Goal: Task Accomplishment & Management: Complete application form

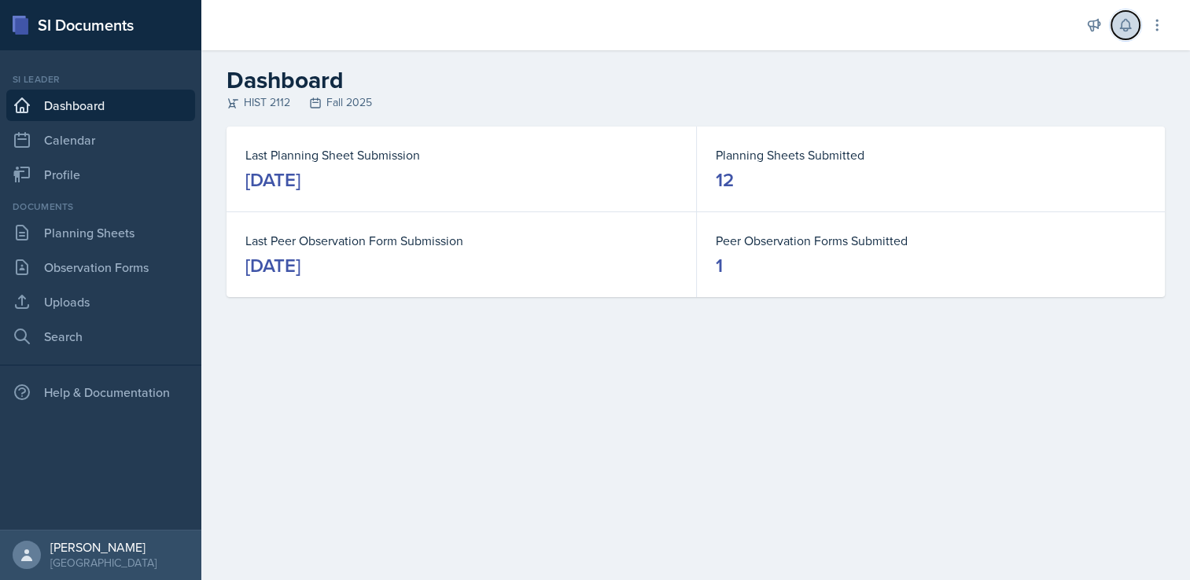
click at [1123, 34] on button at bounding box center [1125, 25] width 28 height 28
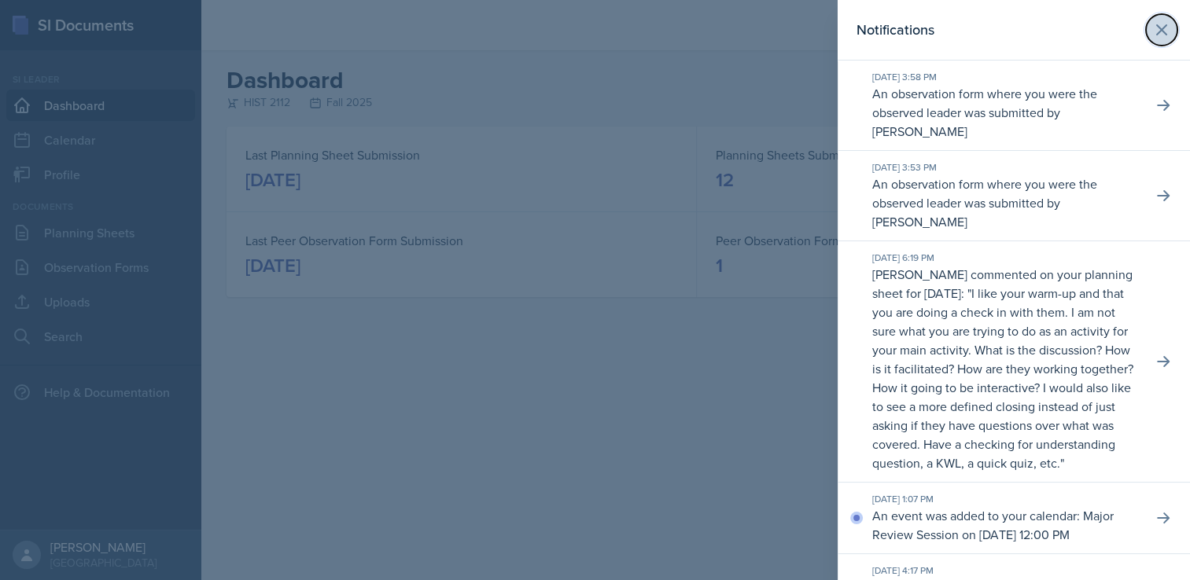
click at [1157, 28] on icon at bounding box center [1161, 29] width 9 height 9
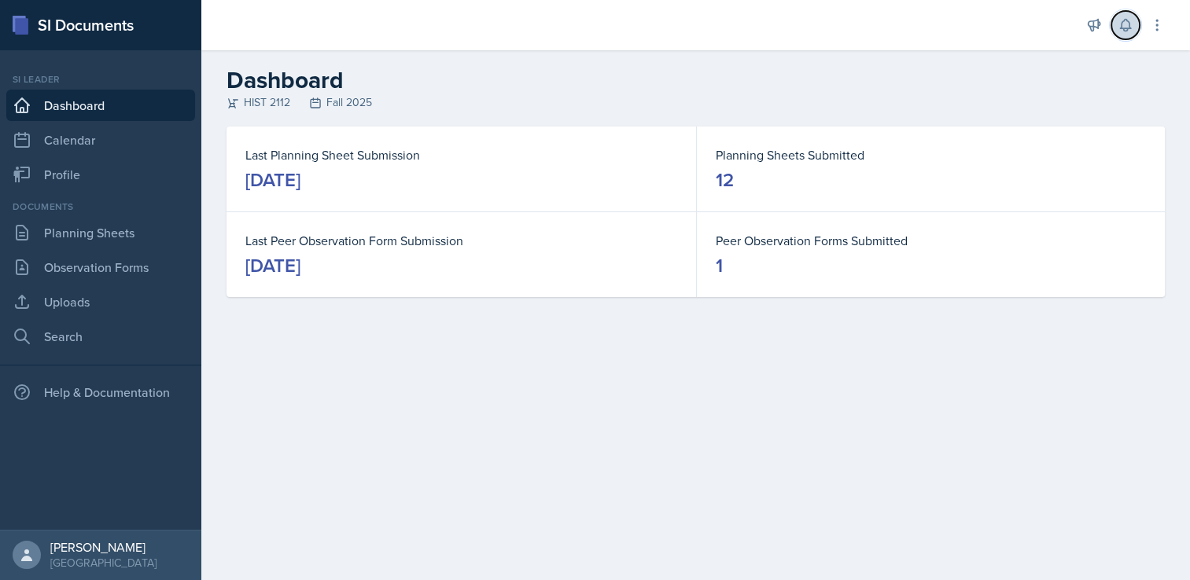
click at [1133, 28] on icon at bounding box center [1126, 25] width 16 height 16
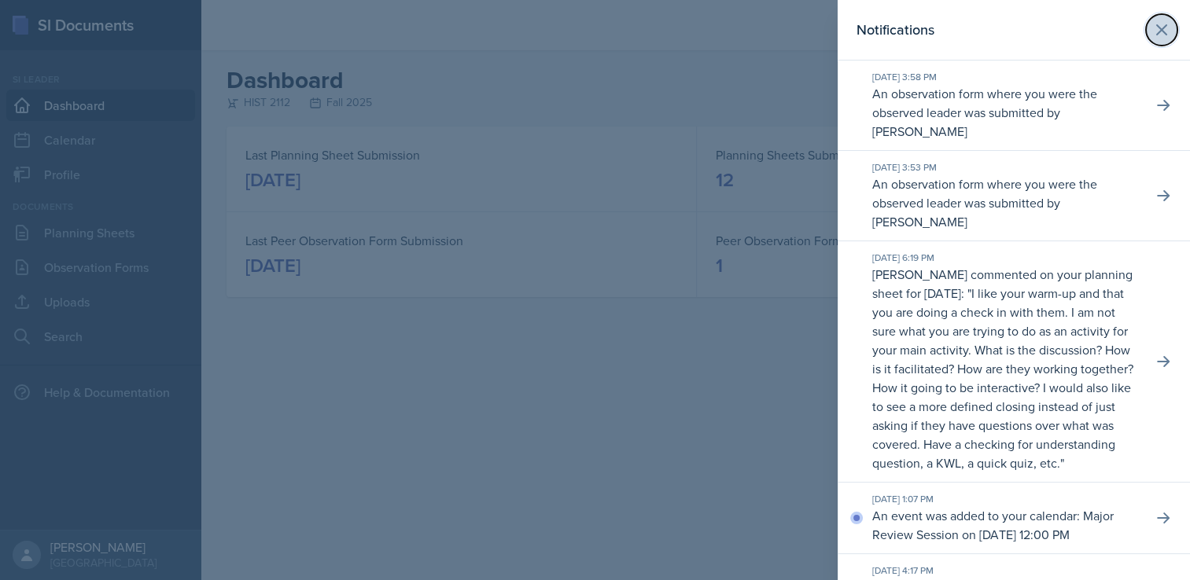
click at [1152, 36] on icon at bounding box center [1161, 29] width 19 height 19
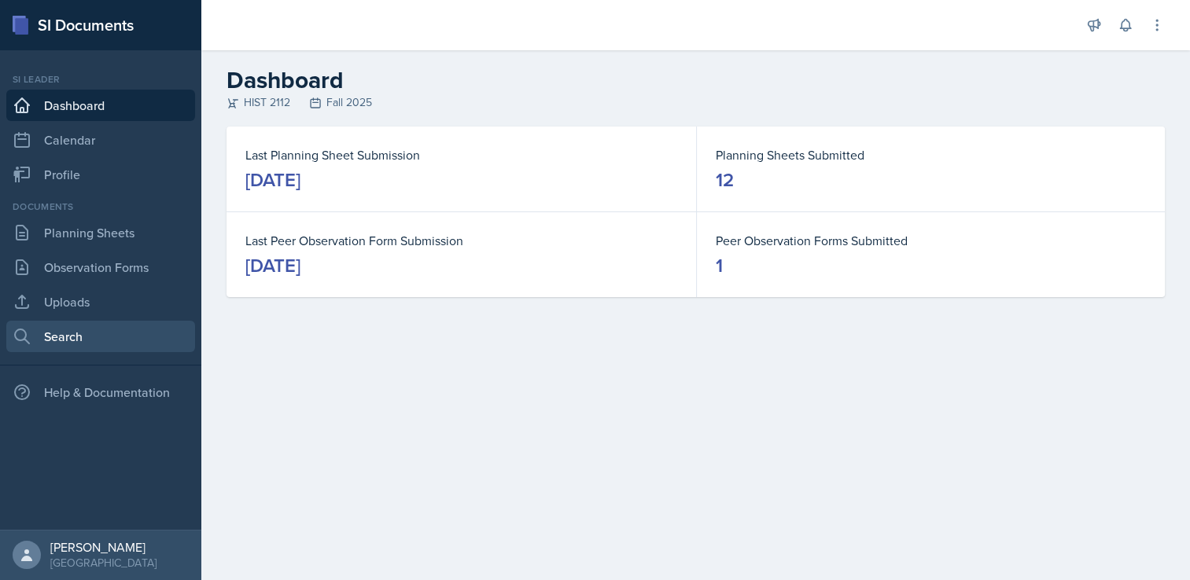
click at [70, 332] on link "Search" at bounding box center [100, 336] width 189 height 31
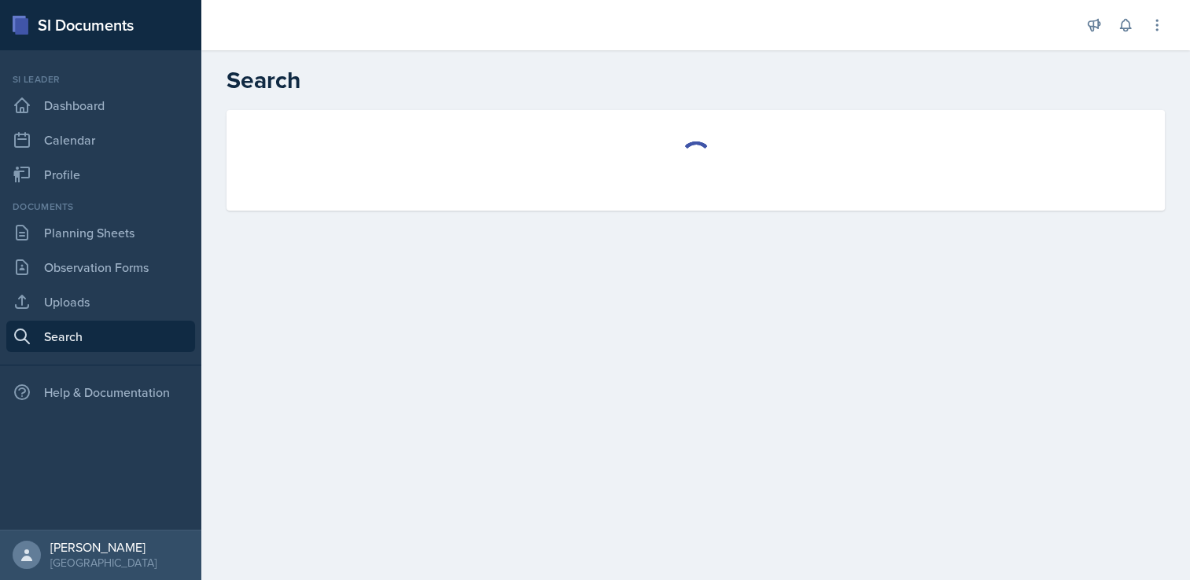
select select "all"
select select "1"
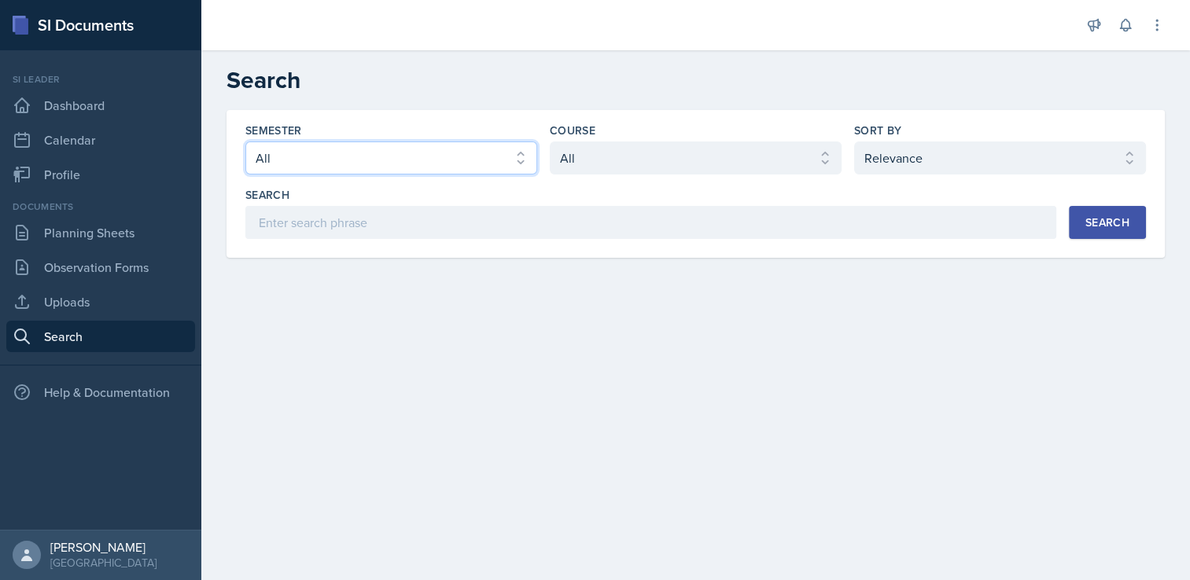
click at [426, 165] on select "Select semester All Fall 2025 Summer 2025 Spring 2025 Fall 2024 Summer 2024 Spr…" at bounding box center [391, 158] width 292 height 33
select select "2bed604d-1099-4043-b1bc-2365e8740244"
click at [245, 142] on select "Select semester All Fall 2025 Summer 2025 Spring 2025 Fall 2024 Summer 2024 Spr…" at bounding box center [391, 158] width 292 height 33
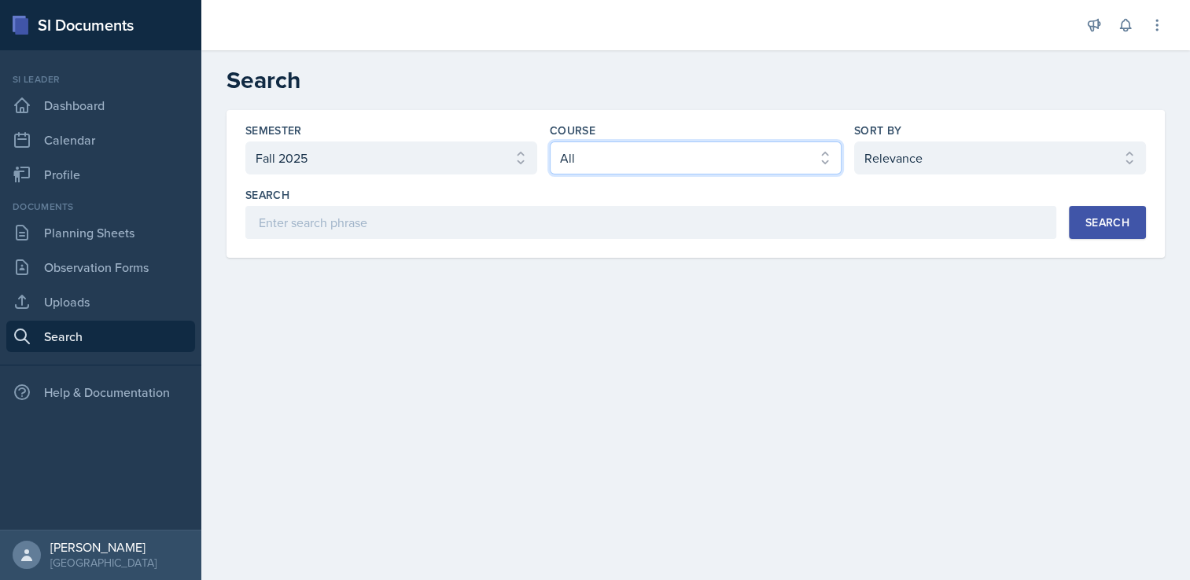
click at [695, 160] on select "Select course All ACCT 2101 ACCT 2102 ACCT 4050 ANTH 1102 ANTH 3301 ARCH 1000 A…" at bounding box center [696, 158] width 292 height 33
select select "e03f2d5a-f3a5-4e0e-9167-550ff5b2876a"
click at [550, 142] on select "Select course All ACCT 2101 ACCT 2102 ACCT 4050 ANTH 1102 ANTH 3301 ARCH 1000 A…" at bounding box center [696, 158] width 292 height 33
click at [1118, 227] on div "Search" at bounding box center [1107, 222] width 44 height 13
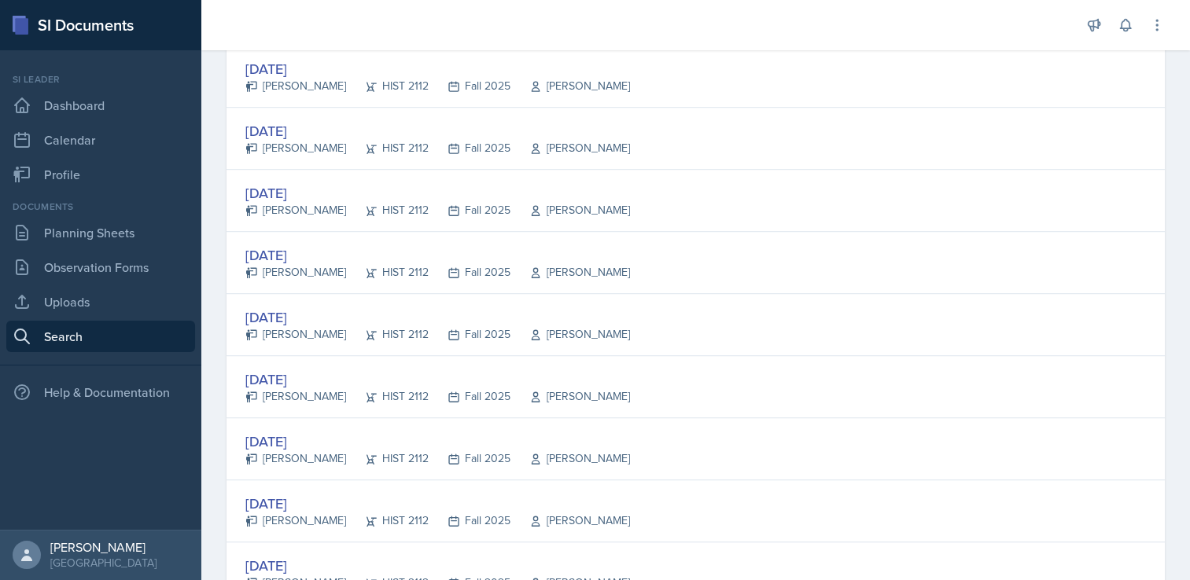
scroll to position [1101, 0]
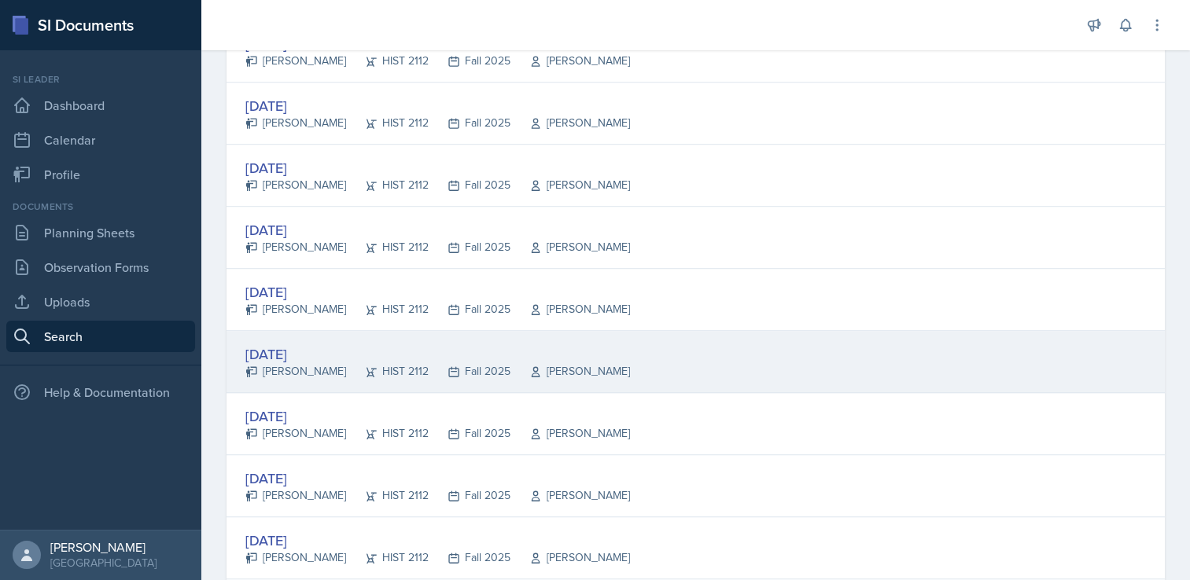
click at [354, 344] on div "[DATE]" at bounding box center [437, 354] width 385 height 21
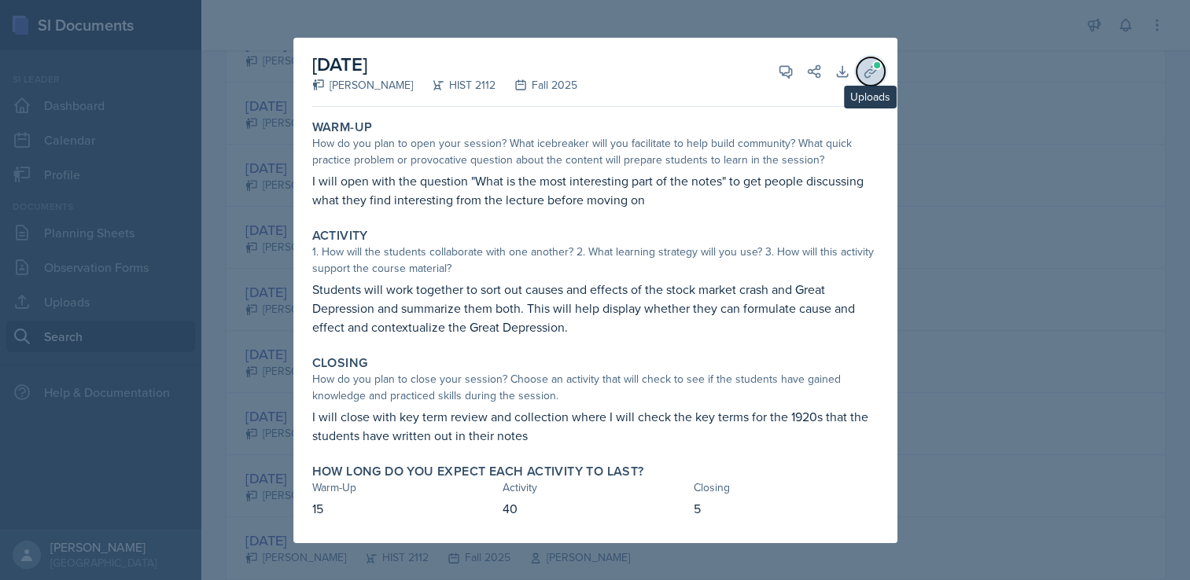
click at [875, 74] on icon at bounding box center [871, 72] width 16 height 16
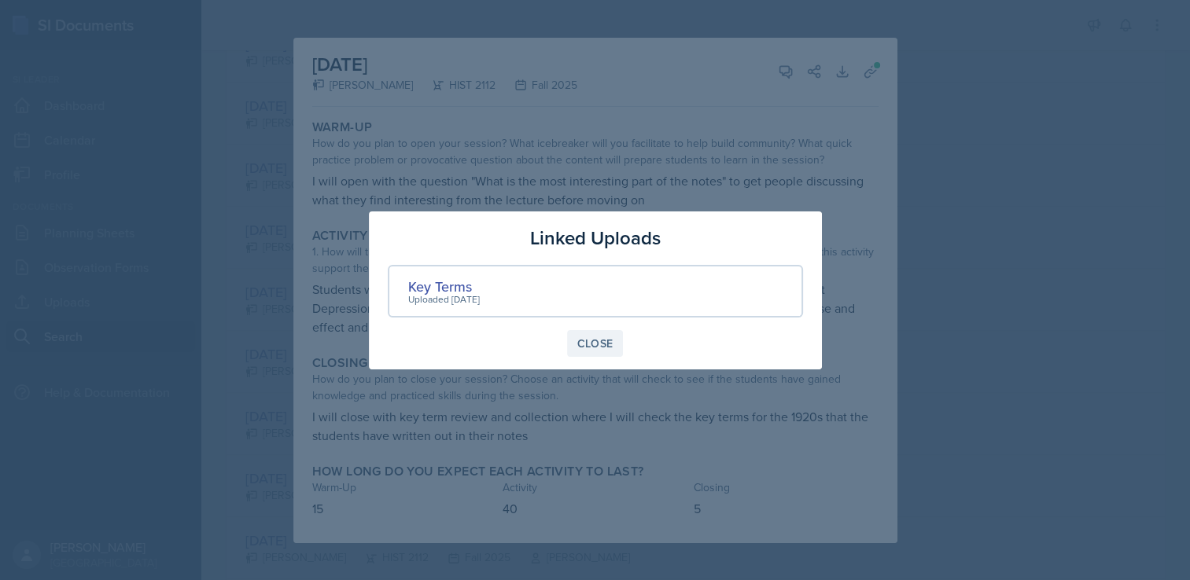
click at [587, 341] on div "Close" at bounding box center [595, 343] width 36 height 13
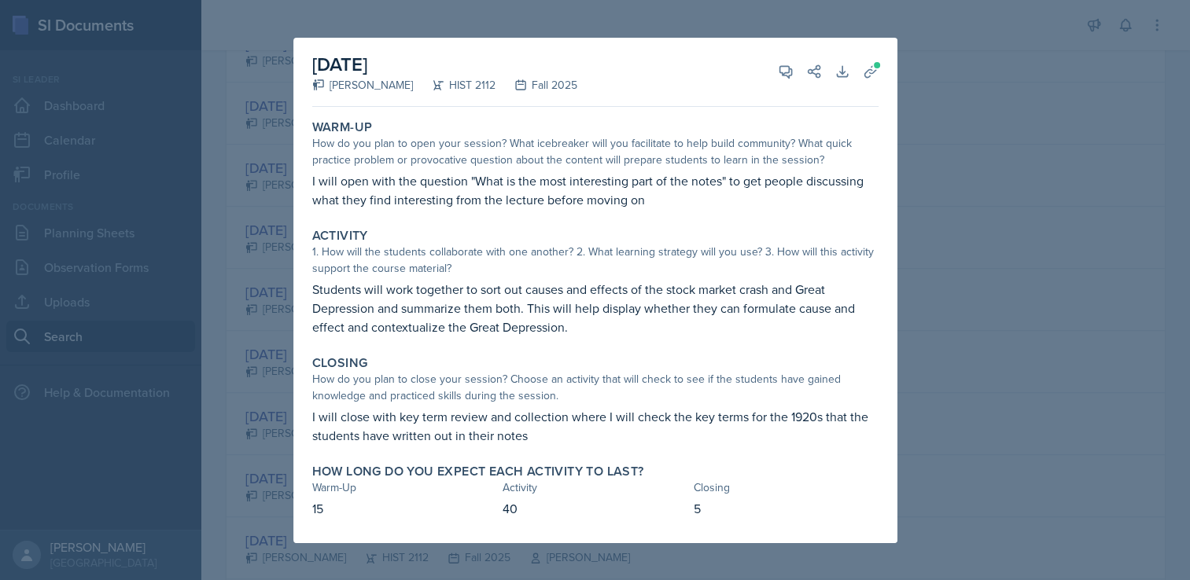
click at [987, 345] on div at bounding box center [595, 290] width 1190 height 580
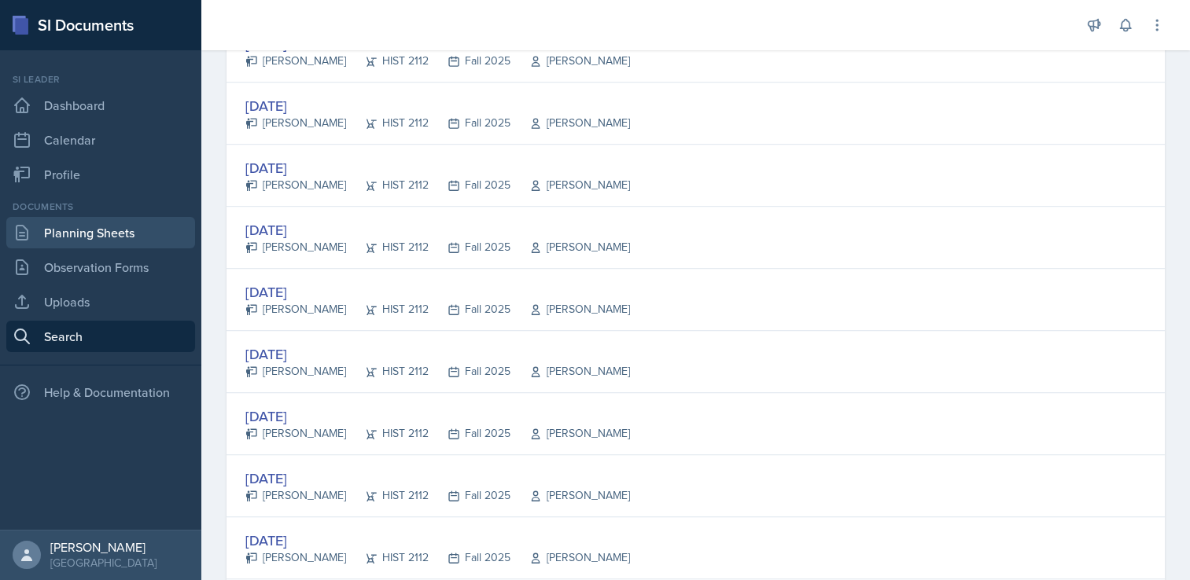
click at [132, 230] on link "Planning Sheets" at bounding box center [100, 232] width 189 height 31
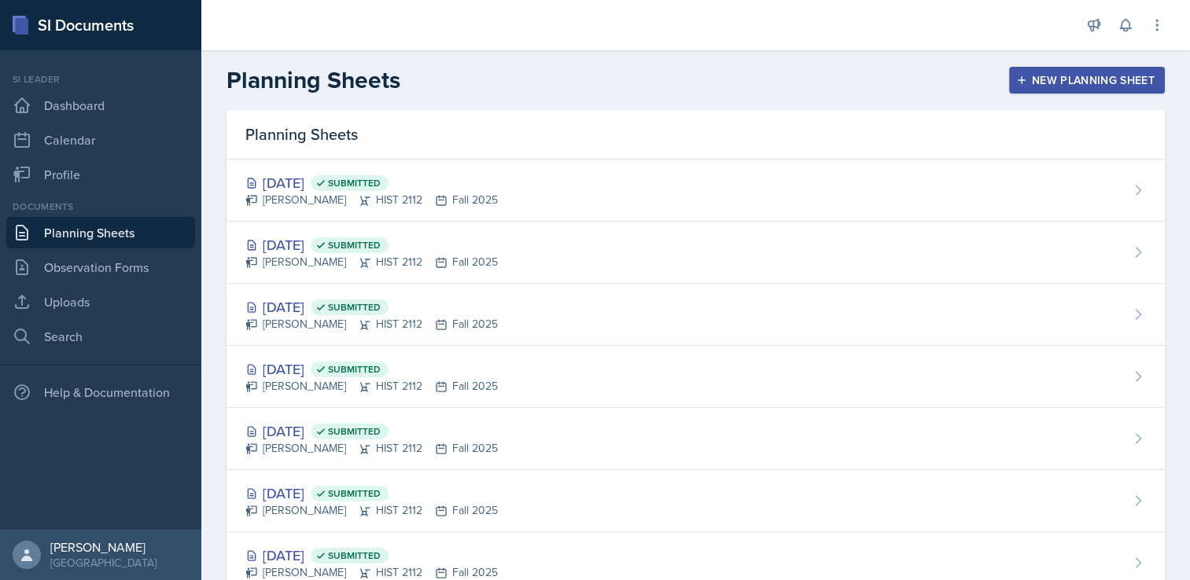
click at [1070, 80] on div "New Planning Sheet" at bounding box center [1086, 80] width 135 height 13
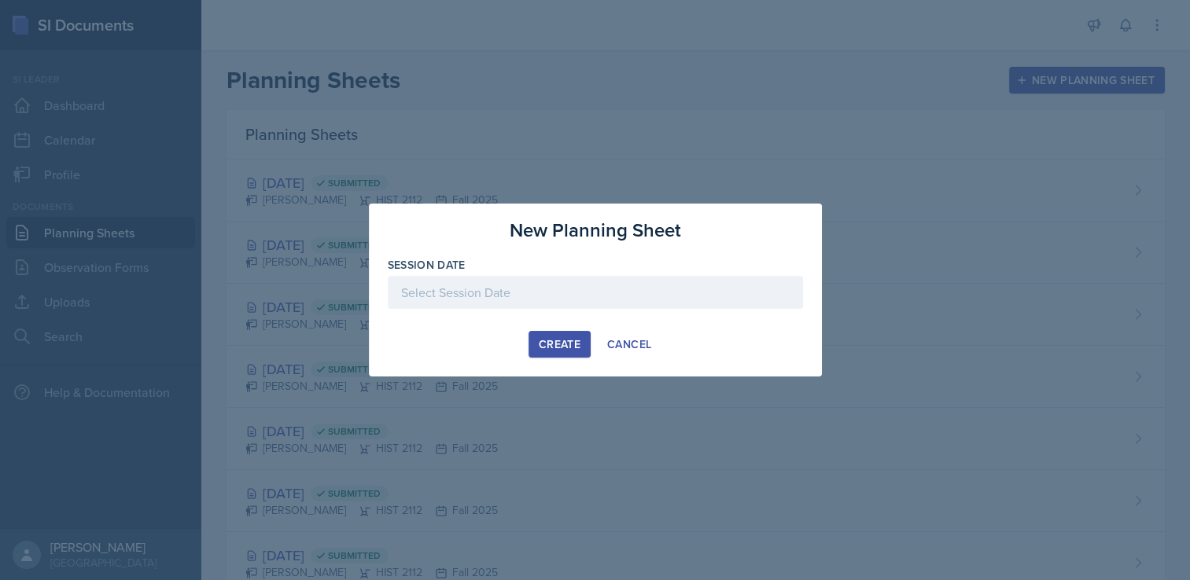
click at [580, 290] on div at bounding box center [595, 292] width 415 height 33
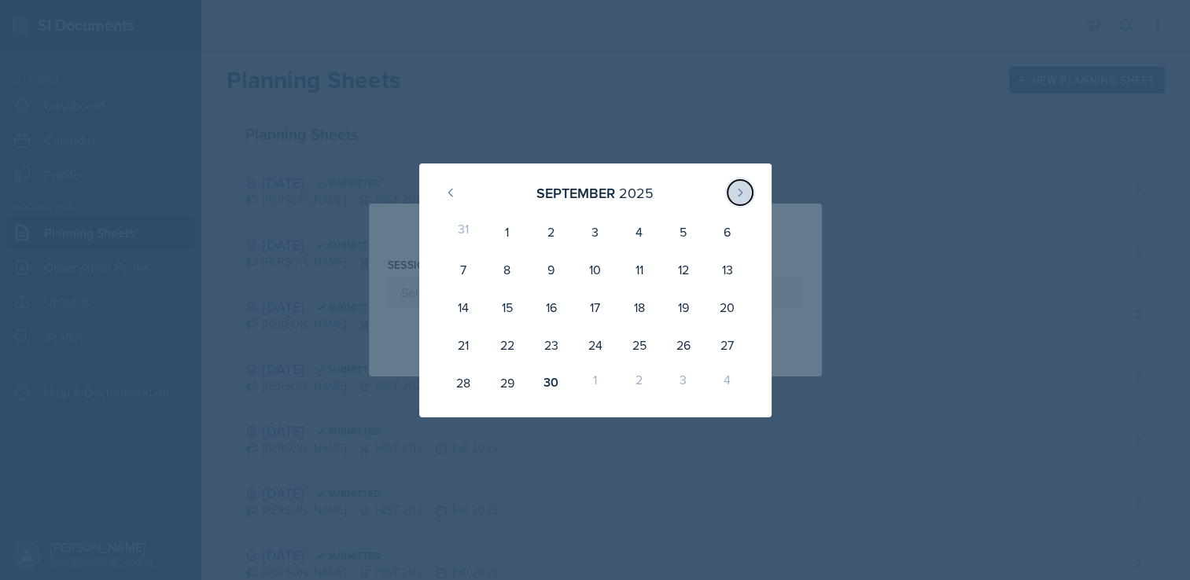
click at [739, 197] on icon at bounding box center [740, 192] width 13 height 13
click at [591, 234] on div "1" at bounding box center [595, 232] width 44 height 38
type input "[DATE]"
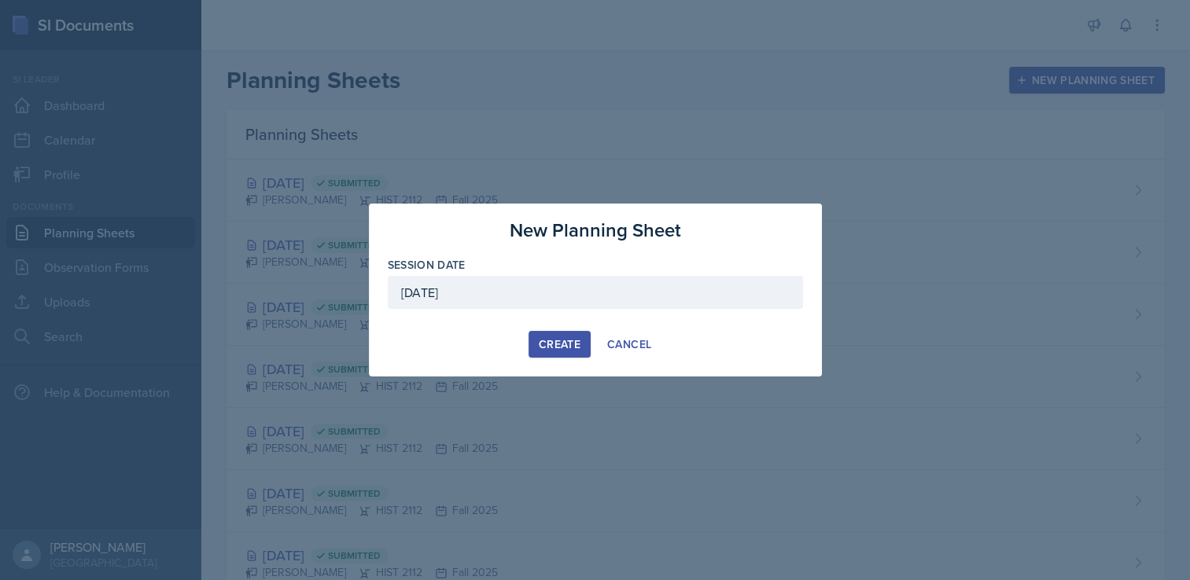
click at [560, 350] on div "Create" at bounding box center [560, 344] width 42 height 13
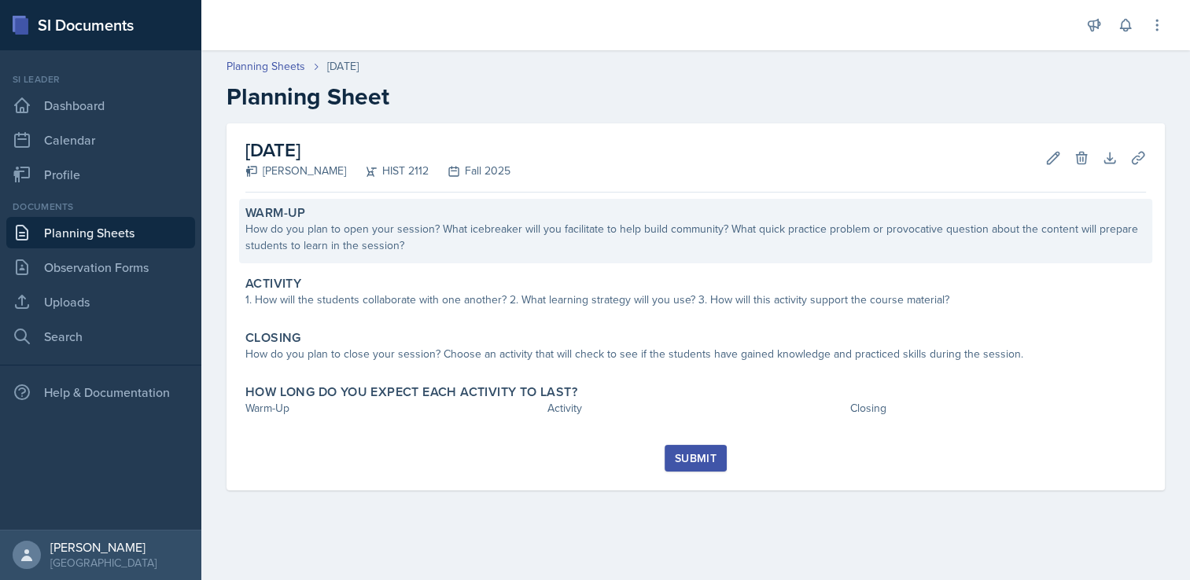
click at [449, 249] on div "How do you plan to open your session? What icebreaker will you facilitate to he…" at bounding box center [695, 237] width 901 height 33
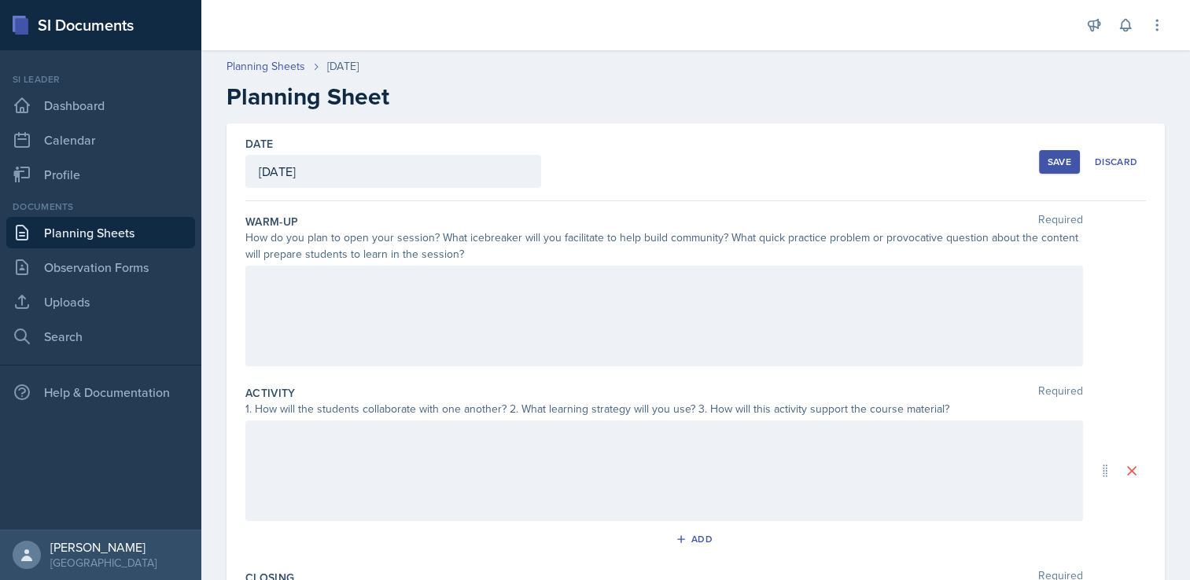
click at [403, 306] on div at bounding box center [664, 316] width 838 height 101
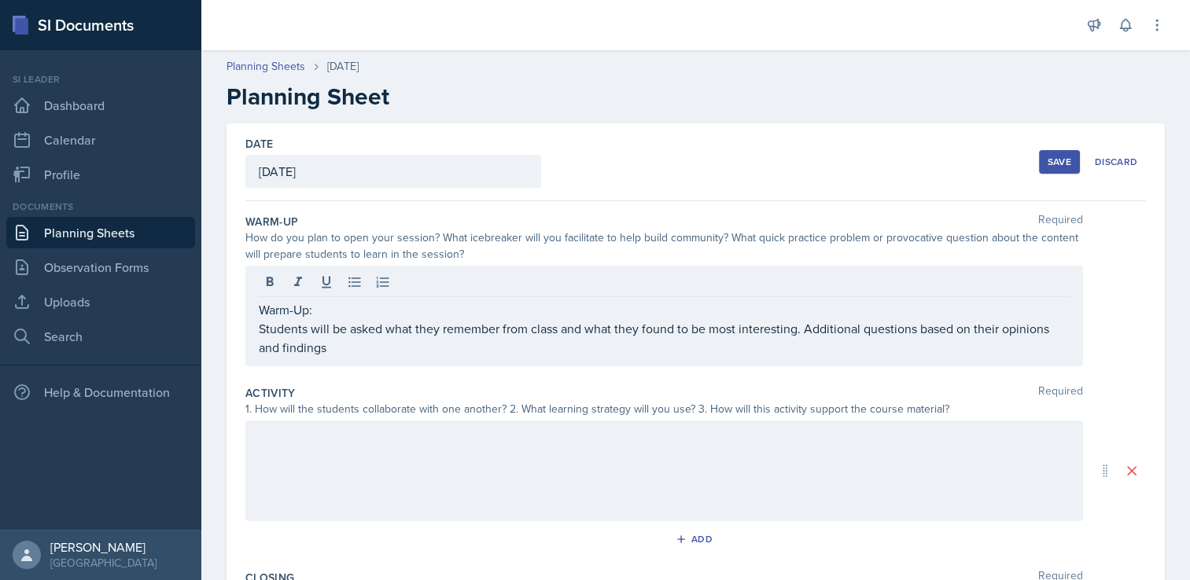
click at [418, 355] on p "Students will be asked what they remember from class and what they found to be …" at bounding box center [664, 338] width 811 height 38
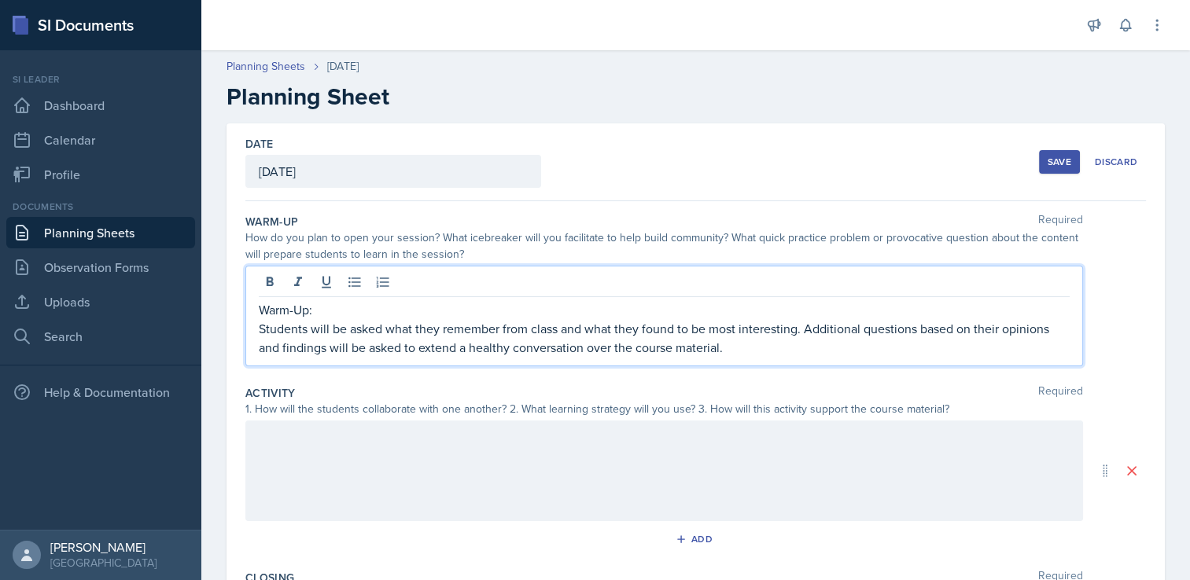
click at [305, 470] on div at bounding box center [664, 471] width 838 height 101
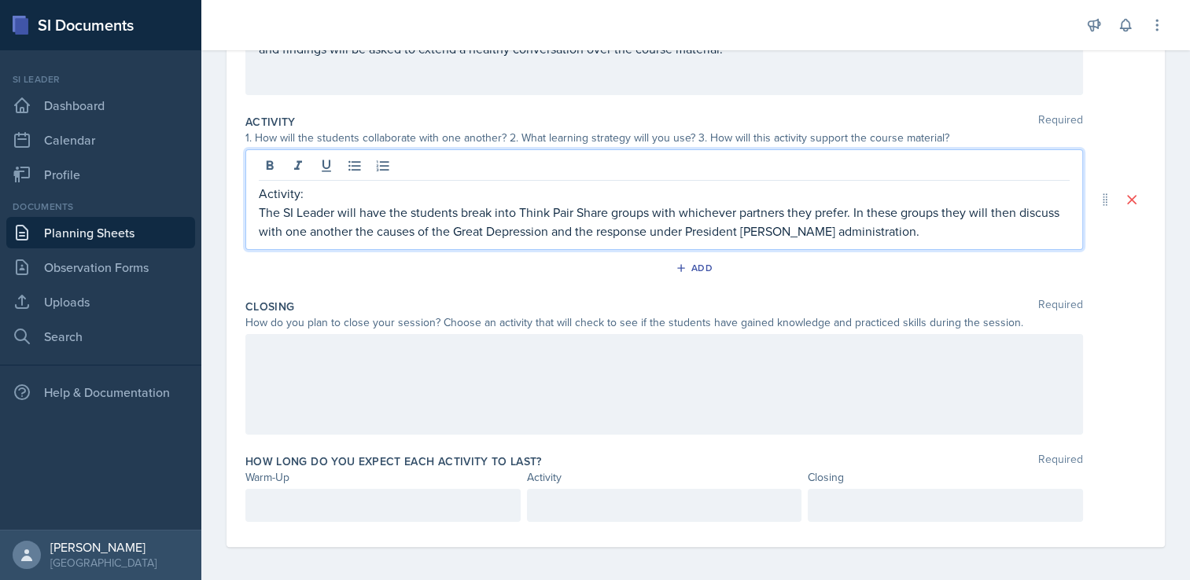
scroll to position [274, 0]
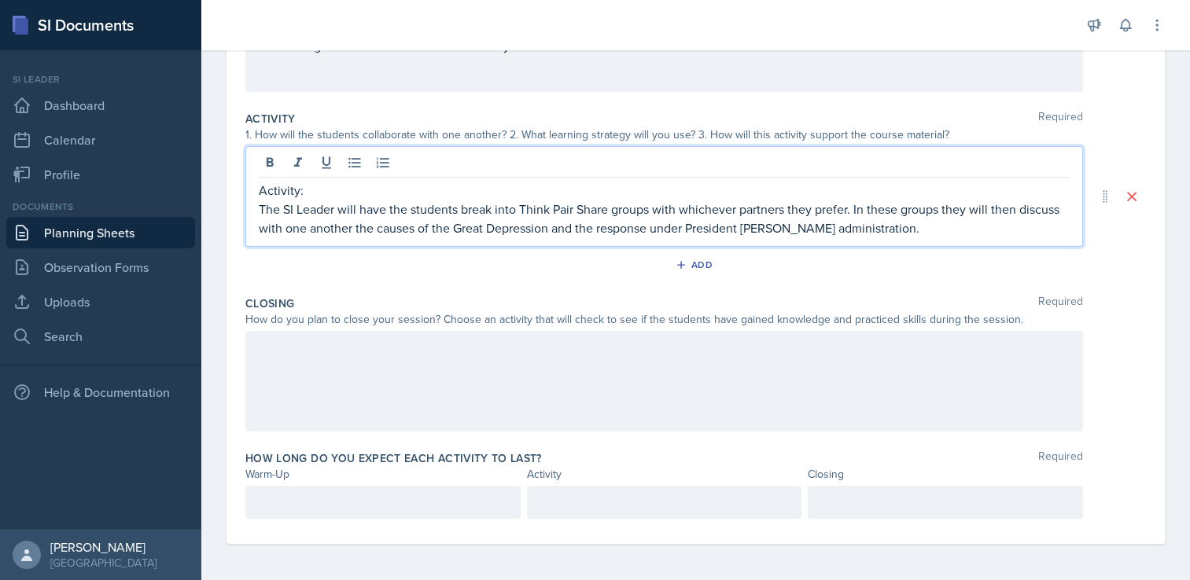
click at [494, 379] on div at bounding box center [664, 381] width 838 height 101
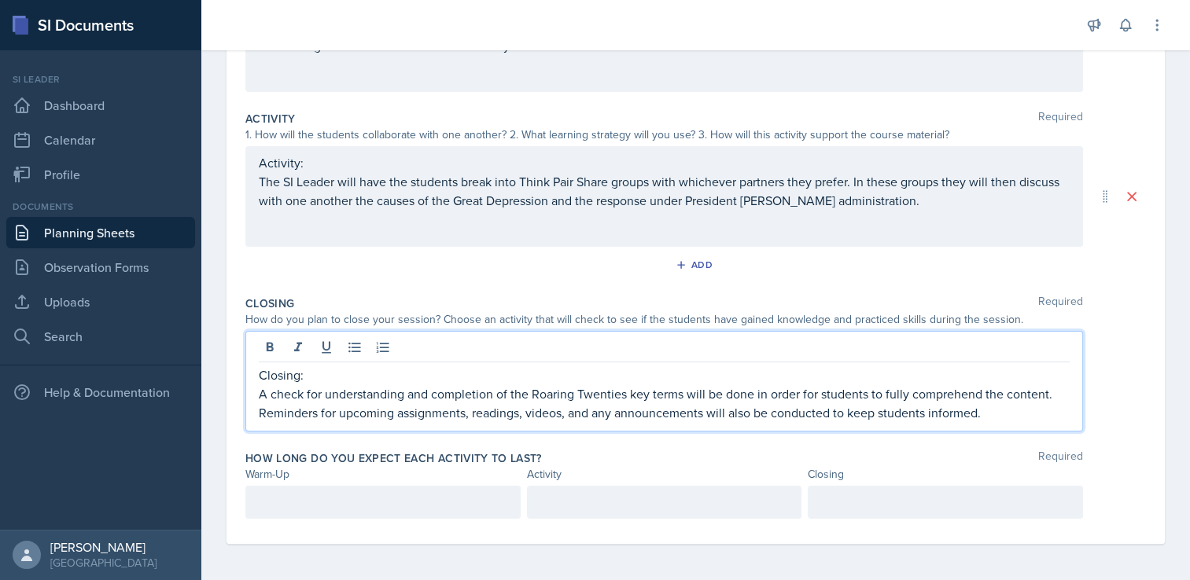
click at [363, 493] on p at bounding box center [383, 502] width 249 height 19
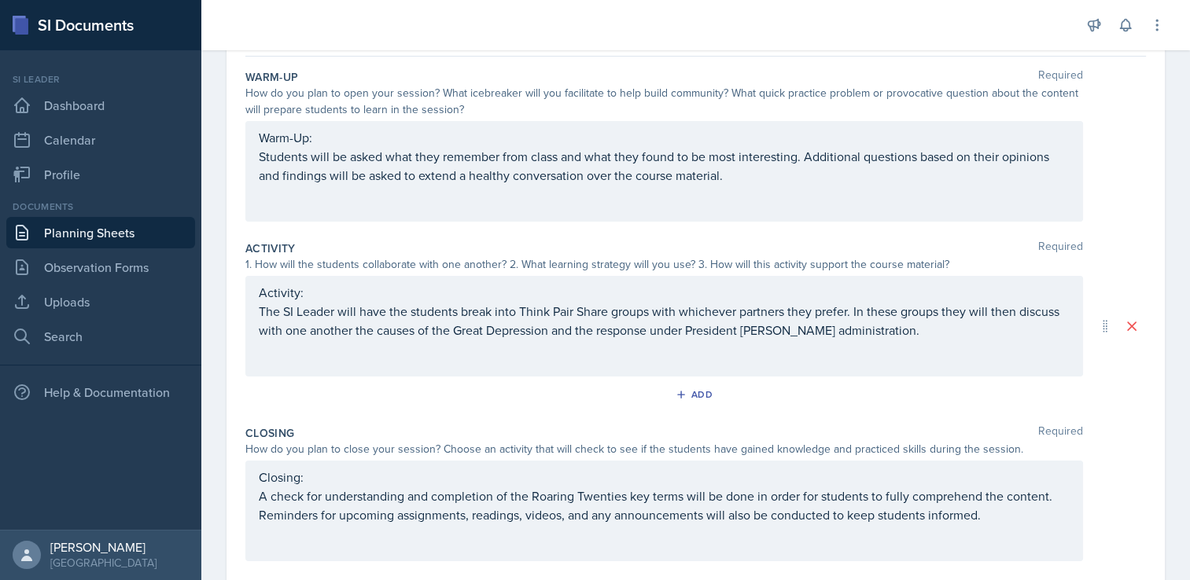
scroll to position [302, 0]
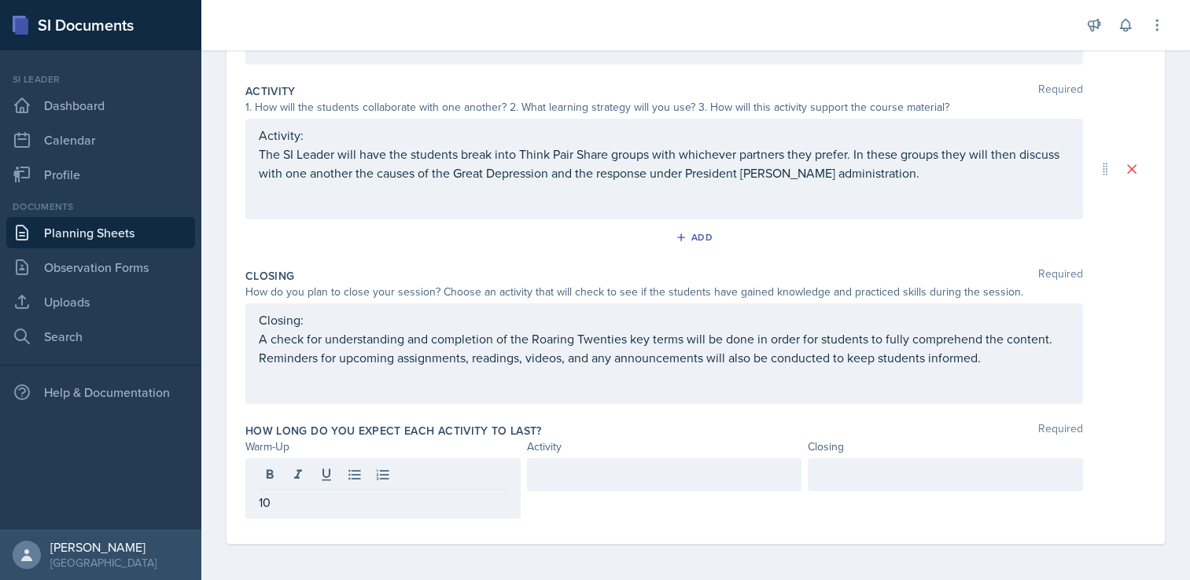
click at [898, 463] on div at bounding box center [945, 475] width 275 height 33
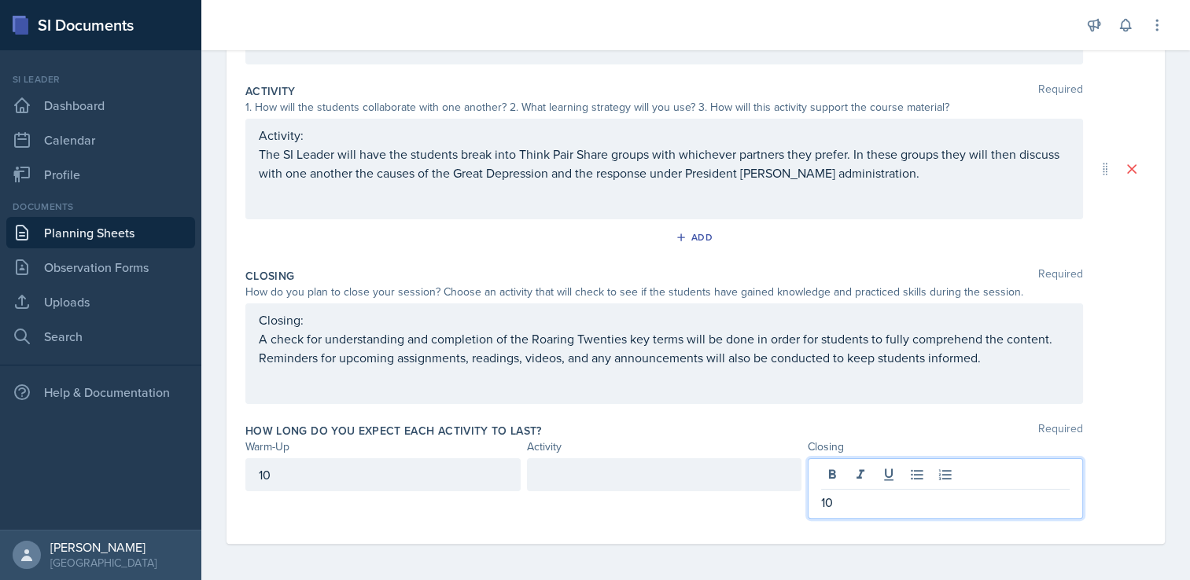
click at [649, 469] on div at bounding box center [664, 475] width 275 height 33
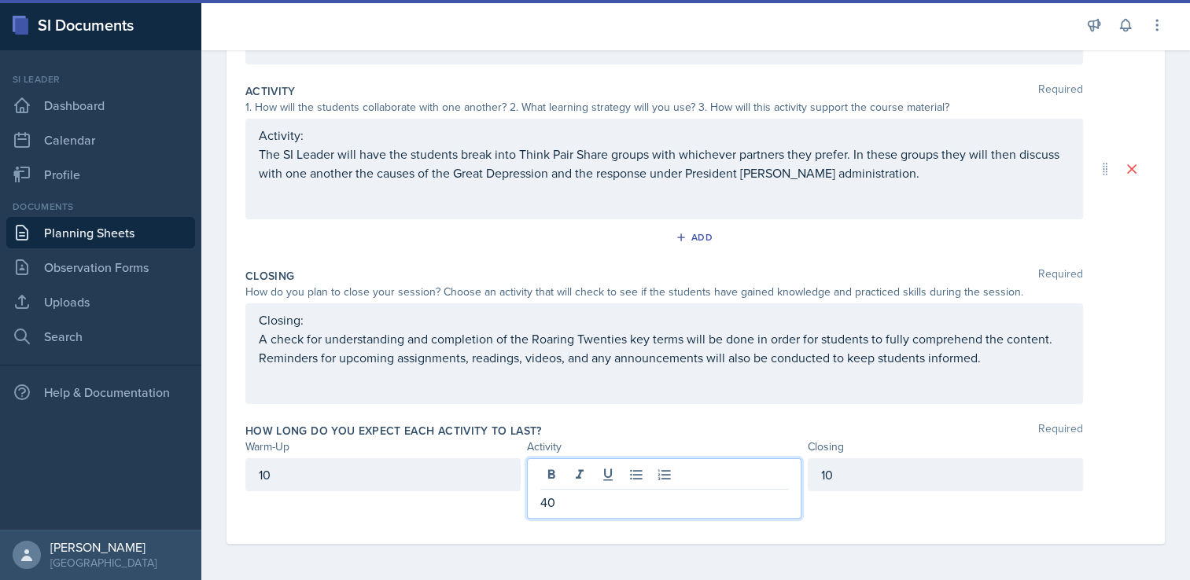
click at [654, 417] on div "How long do you expect each activity to last? Required Warm-Up Activity Closing…" at bounding box center [695, 474] width 901 height 115
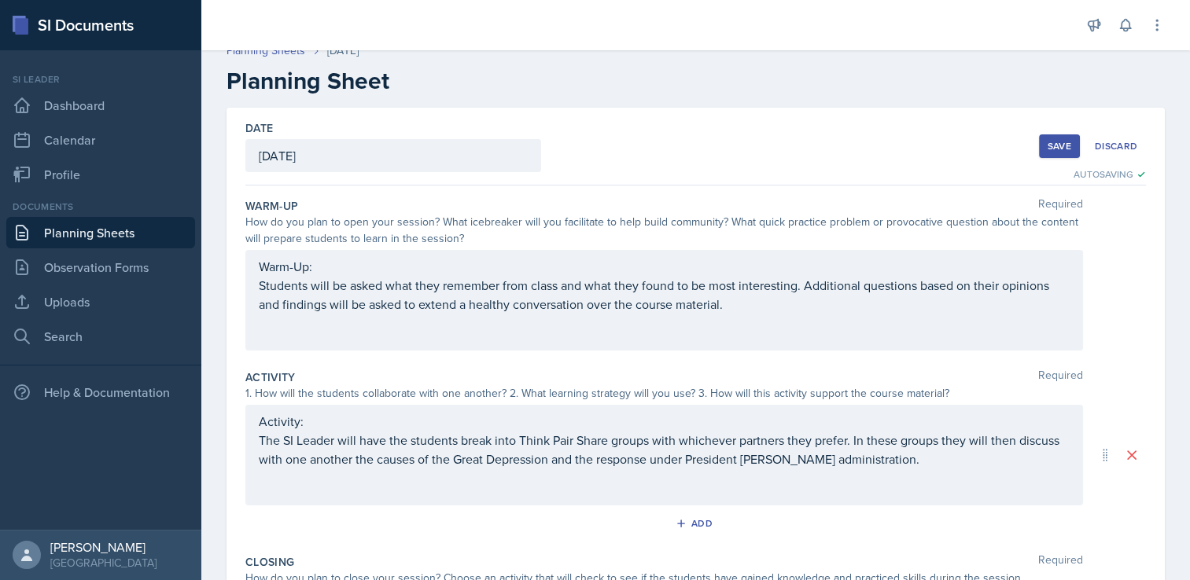
scroll to position [0, 0]
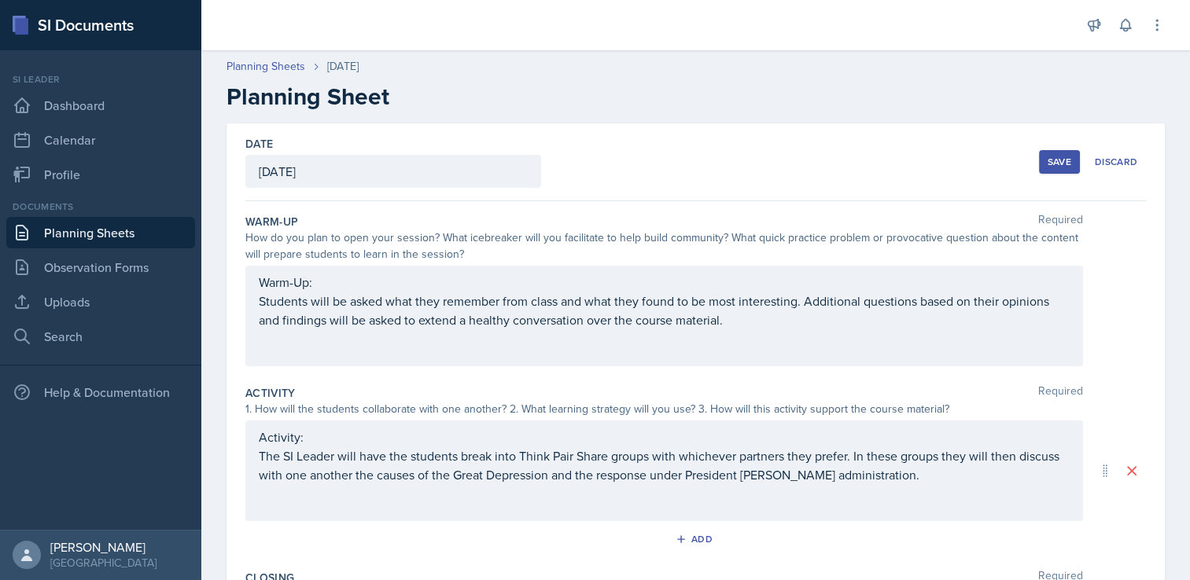
click at [1048, 162] on div "Save" at bounding box center [1060, 162] width 24 height 13
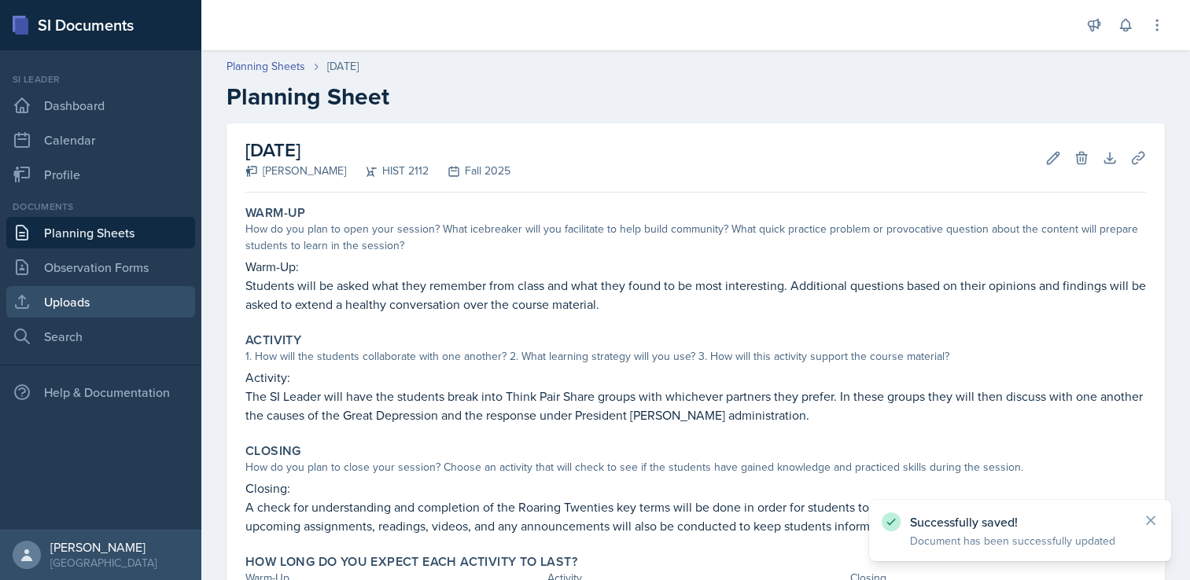
click at [98, 307] on link "Uploads" at bounding box center [100, 301] width 189 height 31
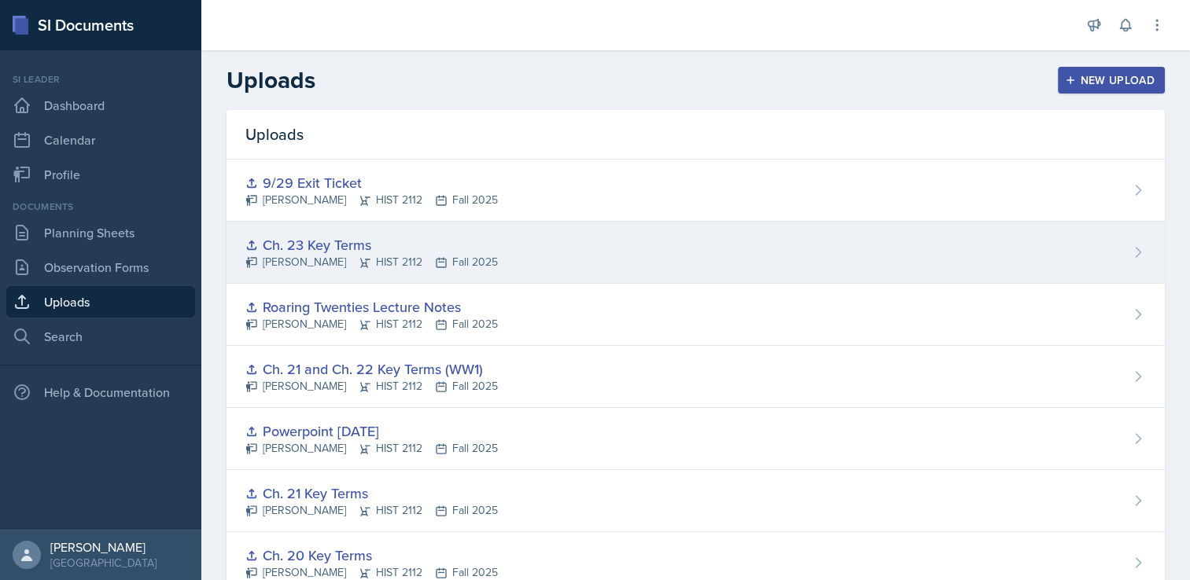
click at [317, 238] on div "Ch. 23 Key Terms" at bounding box center [371, 244] width 252 height 21
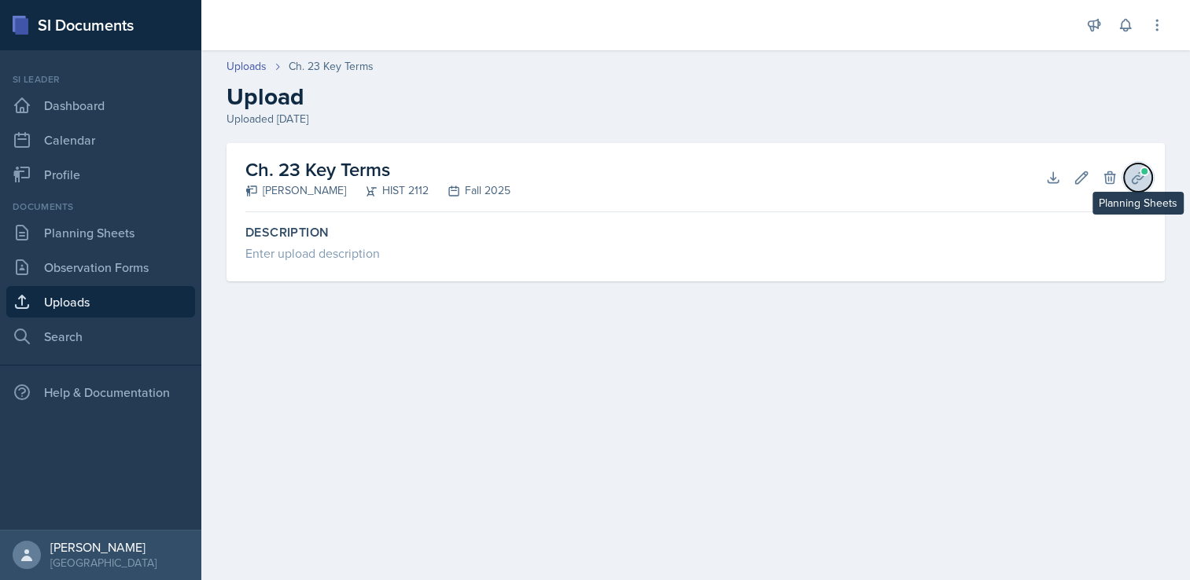
click at [1129, 179] on button "Planning Sheets" at bounding box center [1138, 178] width 28 height 28
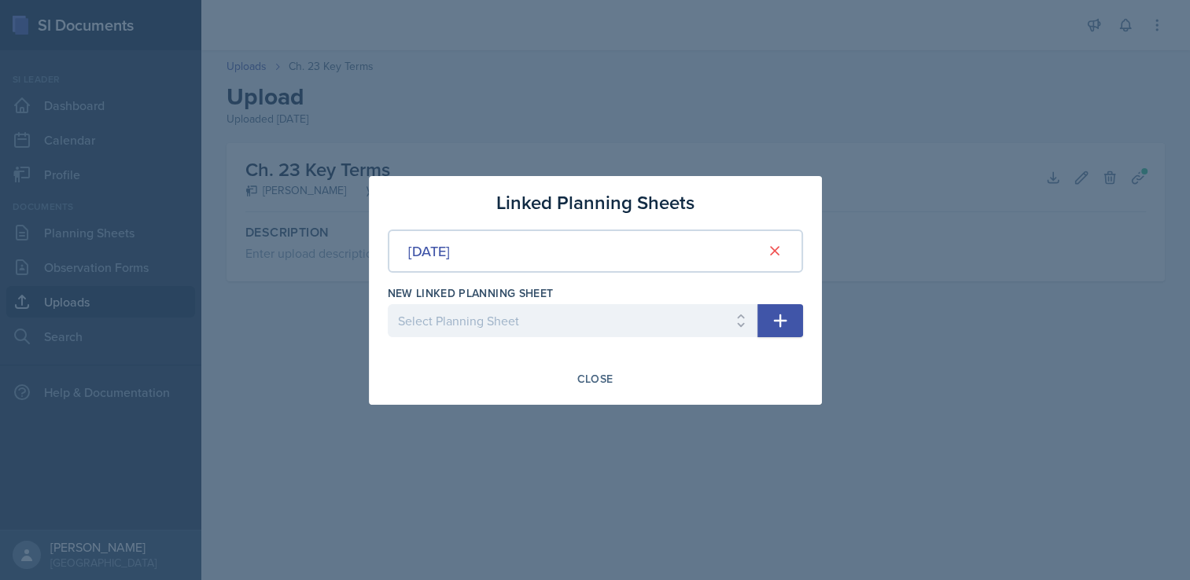
click at [957, 301] on div at bounding box center [595, 290] width 1190 height 580
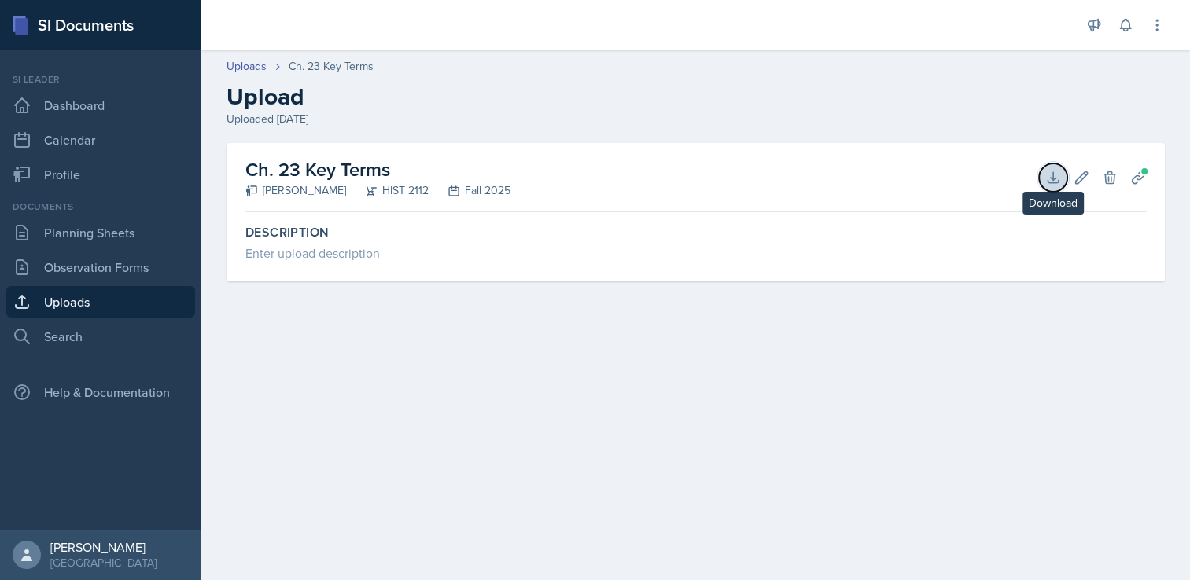
click at [1058, 178] on icon at bounding box center [1053, 178] width 16 height 16
click at [847, 359] on main "Uploads Ch. 23 Key Terms Upload Uploaded [DATE] Ch. 23 Key Terms [PERSON_NAME] …" at bounding box center [695, 315] width 989 height 530
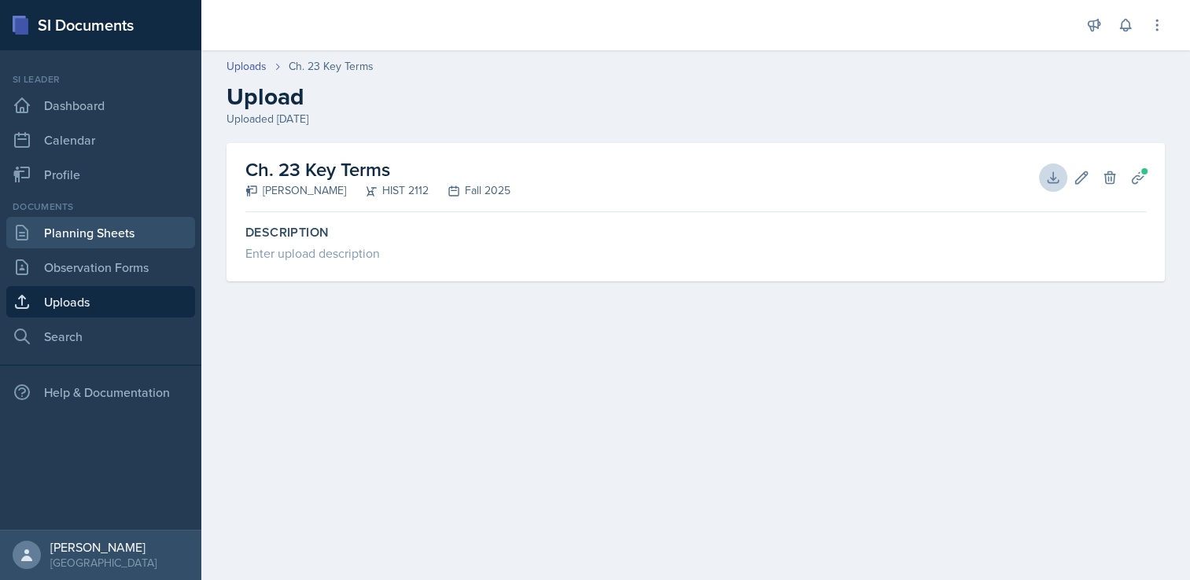
click at [134, 230] on link "Planning Sheets" at bounding box center [100, 232] width 189 height 31
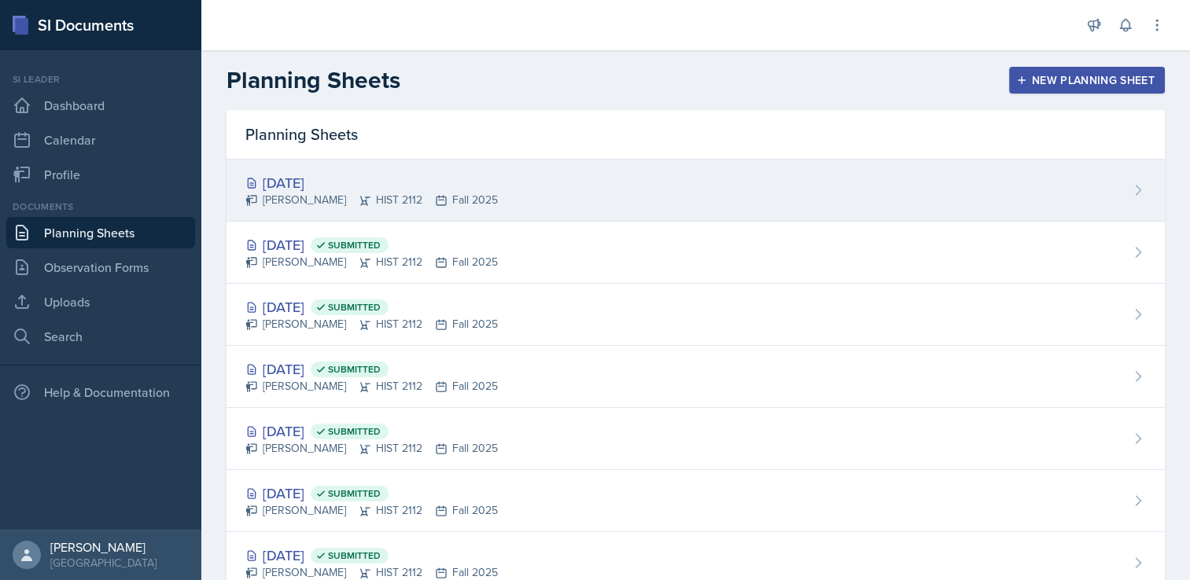
click at [413, 179] on div "[DATE]" at bounding box center [371, 182] width 252 height 21
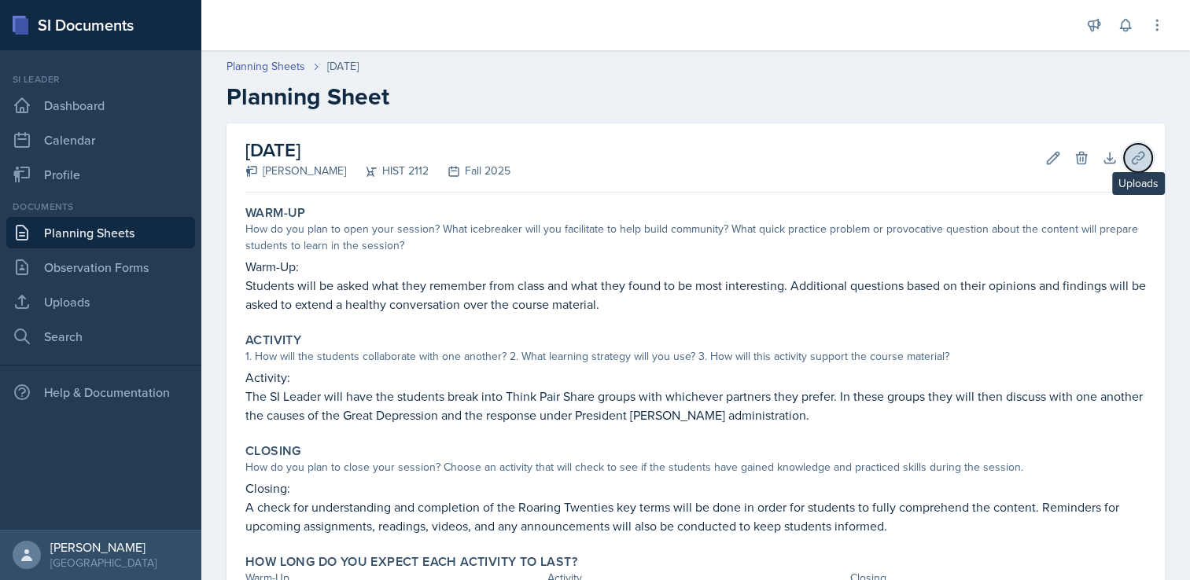
click at [1130, 160] on icon at bounding box center [1138, 158] width 16 height 16
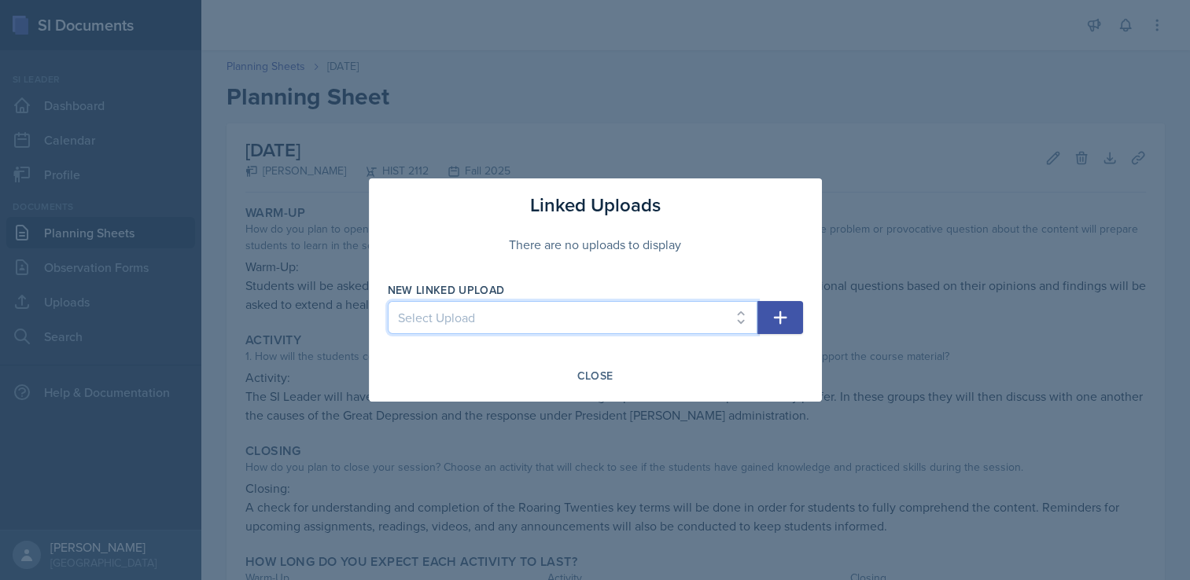
click at [610, 310] on select "Select Upload Taboo rules Introduction PowerPoint Introduction PowerPoint Intro…" at bounding box center [573, 317] width 370 height 33
select select "d3632f40-6b5f-4422-9408-5c8f0269a1d2"
click at [388, 301] on select "Select Upload Taboo rules Introduction PowerPoint Introduction PowerPoint Intro…" at bounding box center [573, 317] width 370 height 33
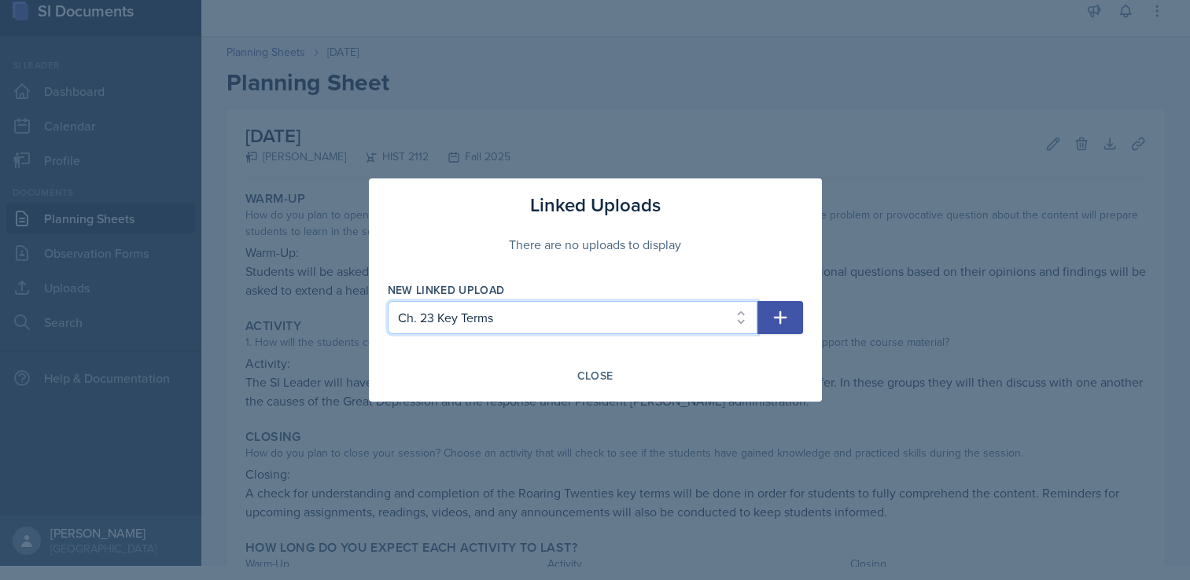
scroll to position [19, 0]
click at [776, 321] on icon "button" at bounding box center [780, 317] width 19 height 19
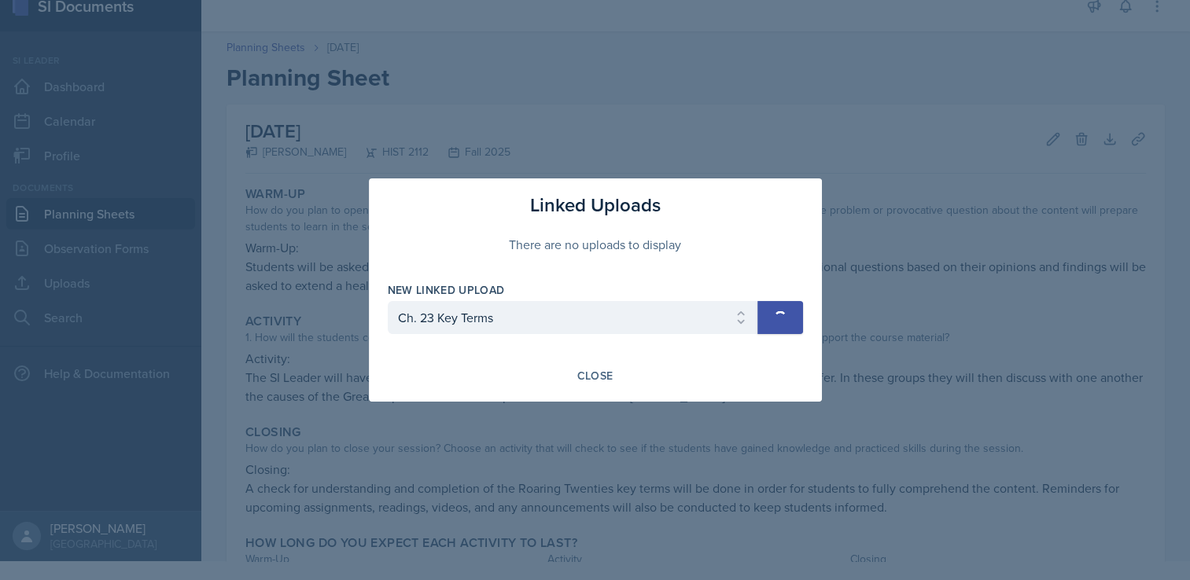
select select
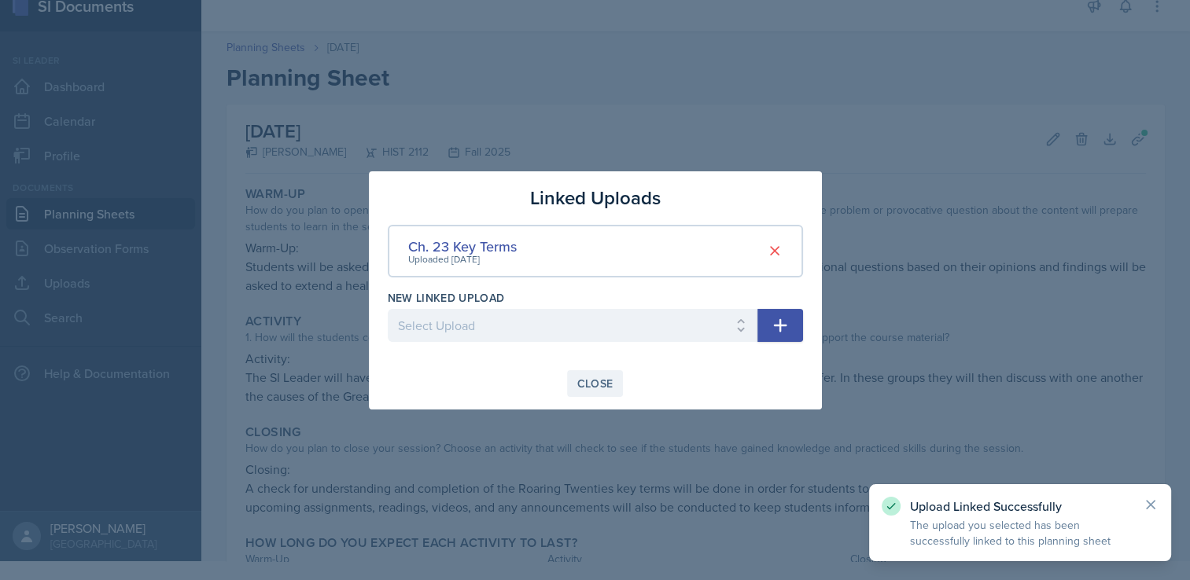
click at [598, 389] on div "Close" at bounding box center [595, 384] width 36 height 13
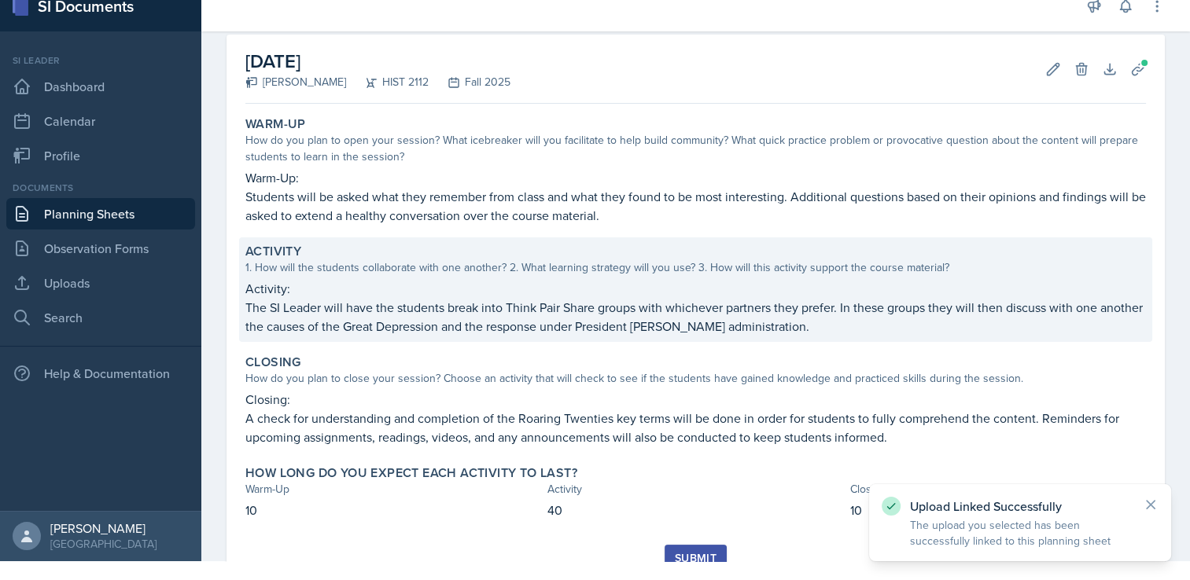
scroll to position [135, 0]
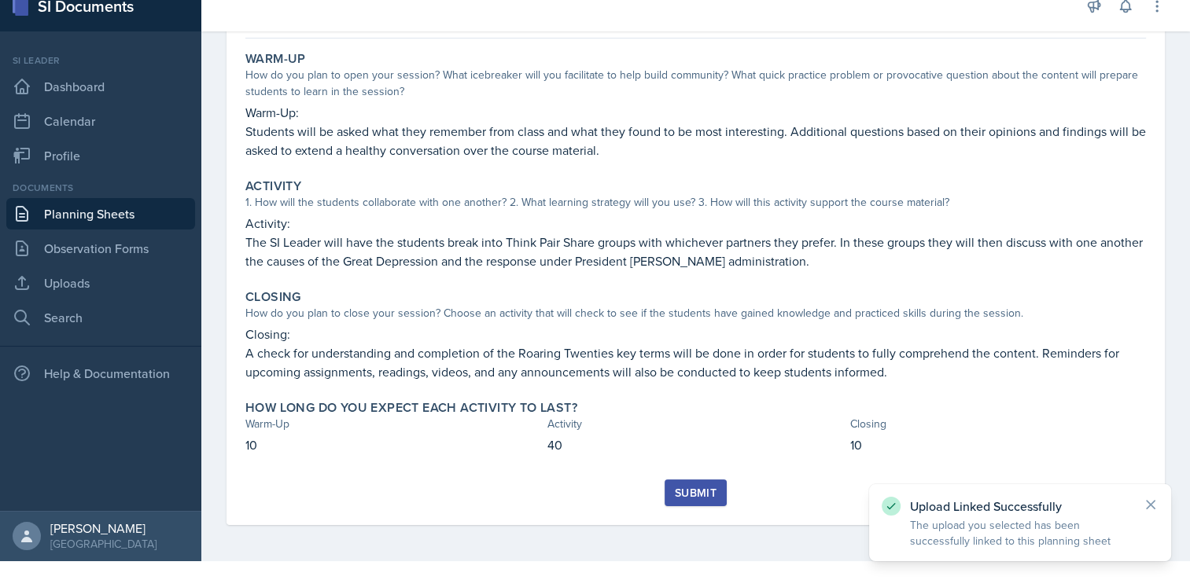
click at [680, 487] on div "Submit" at bounding box center [696, 493] width 42 height 13
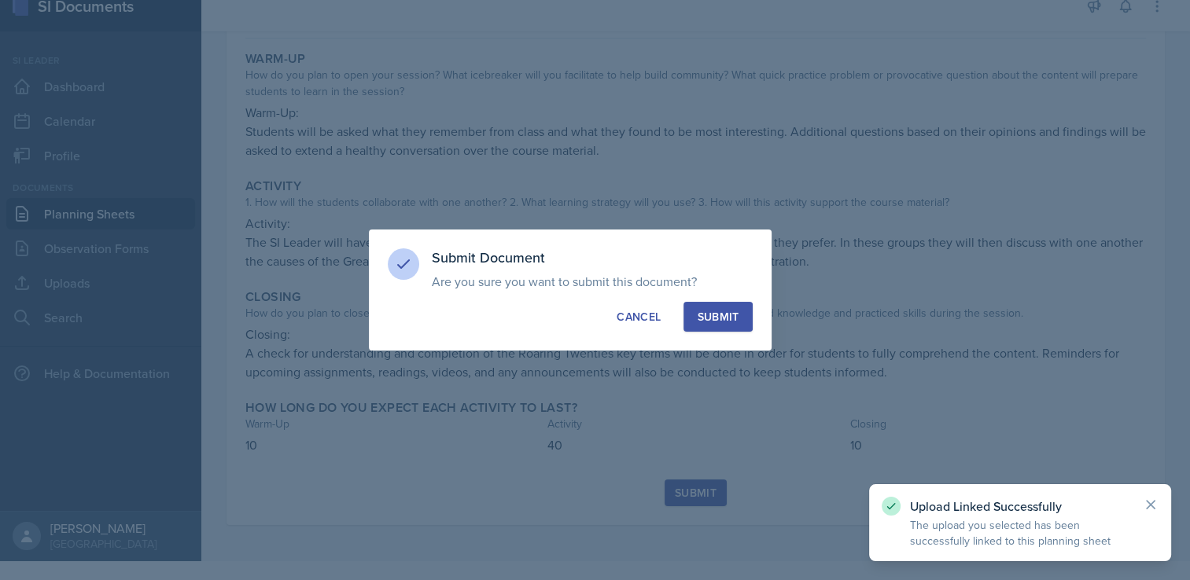
click at [720, 319] on div "Submit" at bounding box center [718, 317] width 42 height 16
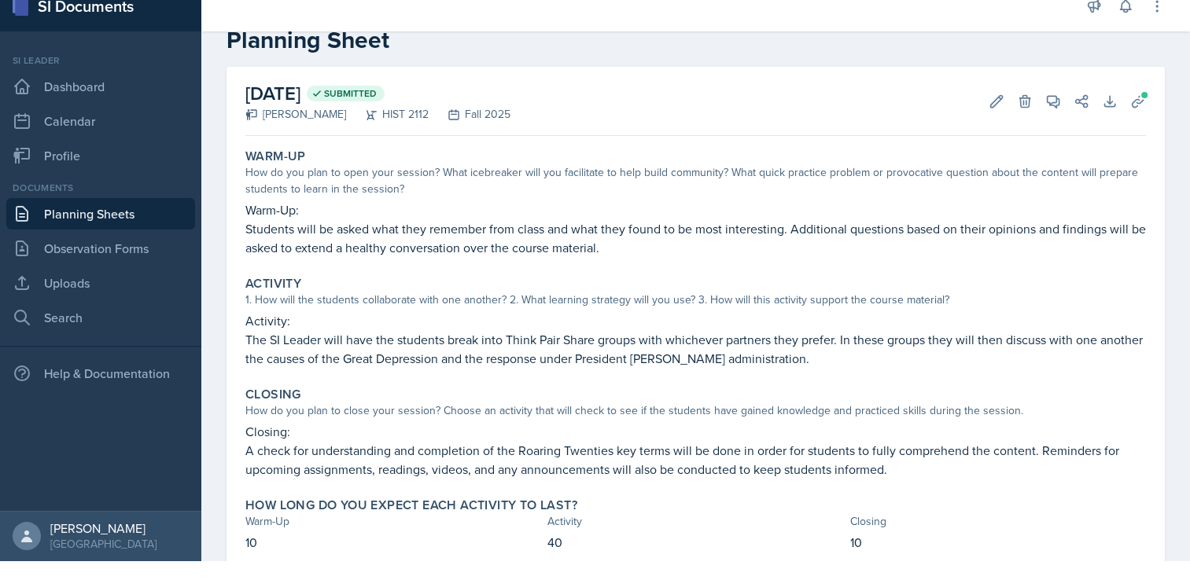
scroll to position [0, 0]
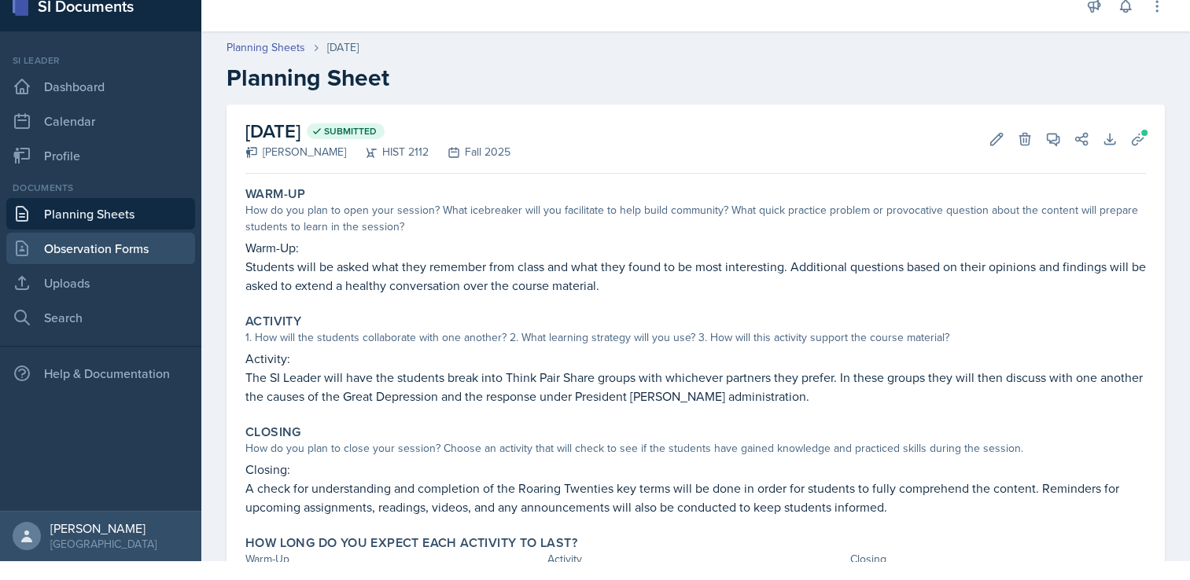
click at [76, 252] on link "Observation Forms" at bounding box center [100, 248] width 189 height 31
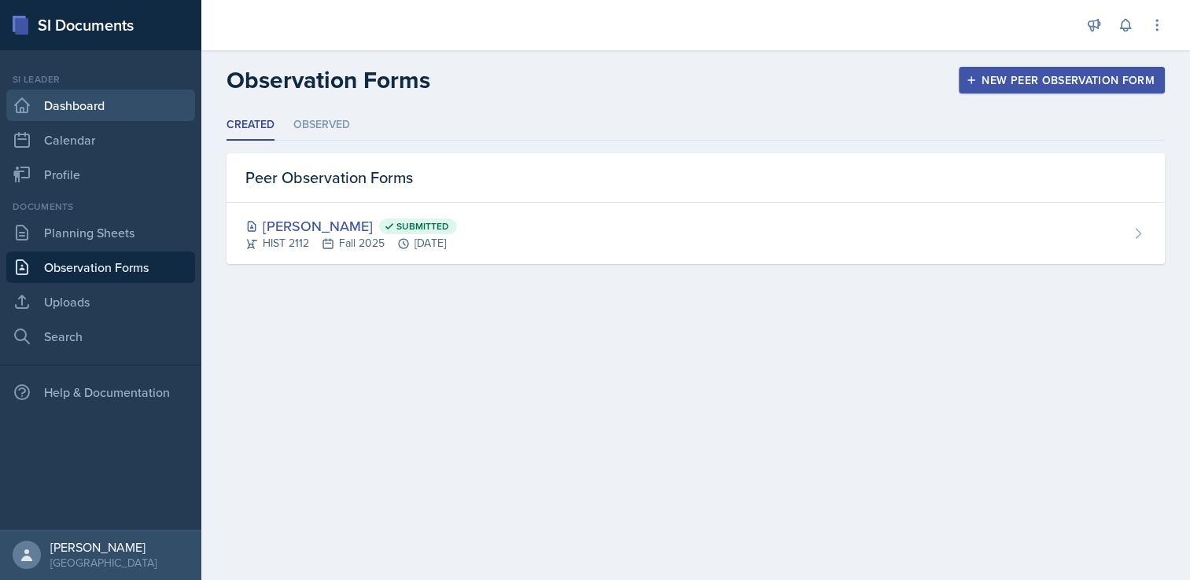
click at [67, 105] on link "Dashboard" at bounding box center [100, 105] width 189 height 31
